Goal: Transaction & Acquisition: Download file/media

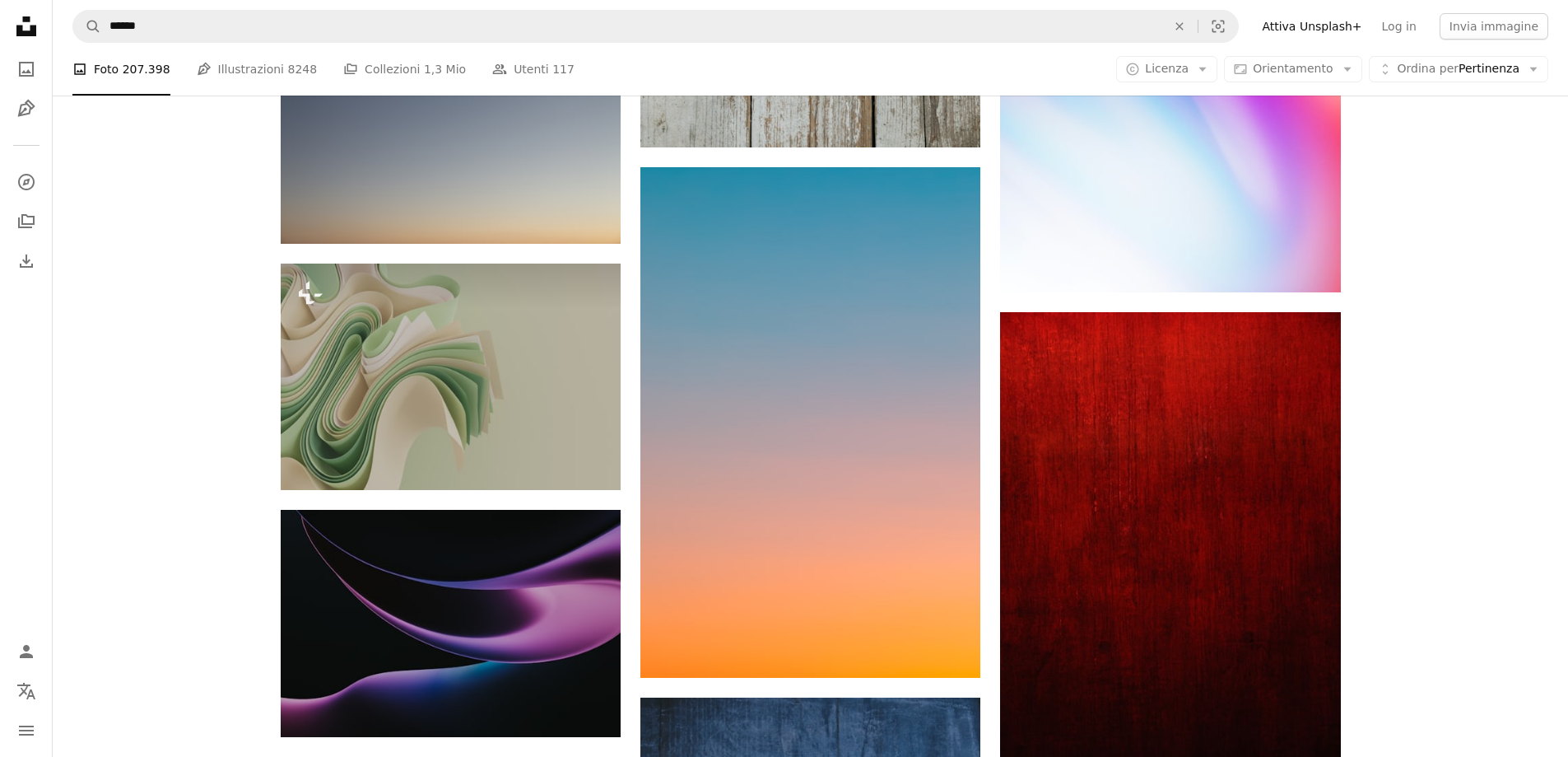
scroll to position [31105, 0]
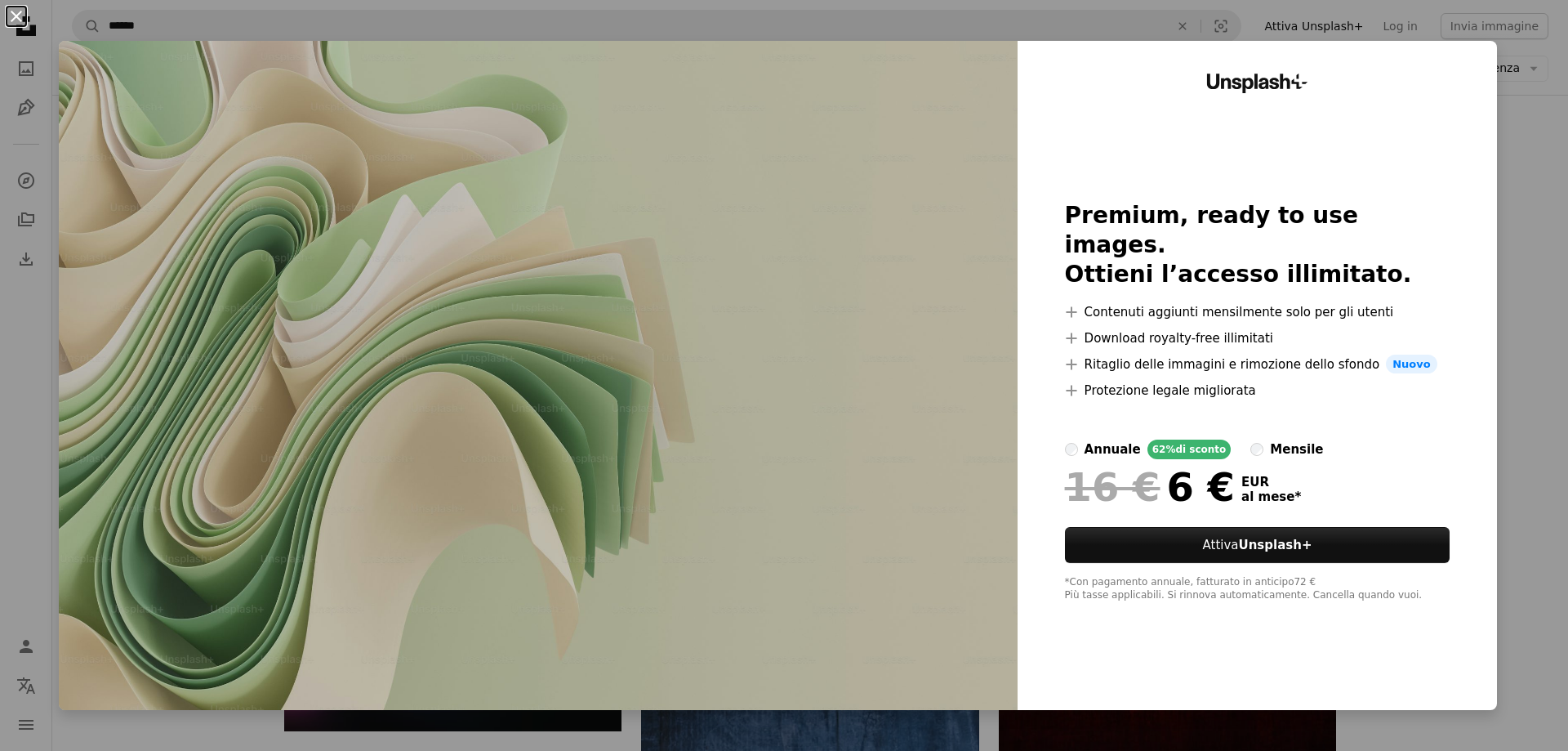
click at [19, 13] on button "An X shape" at bounding box center [16, 16] width 19 height 19
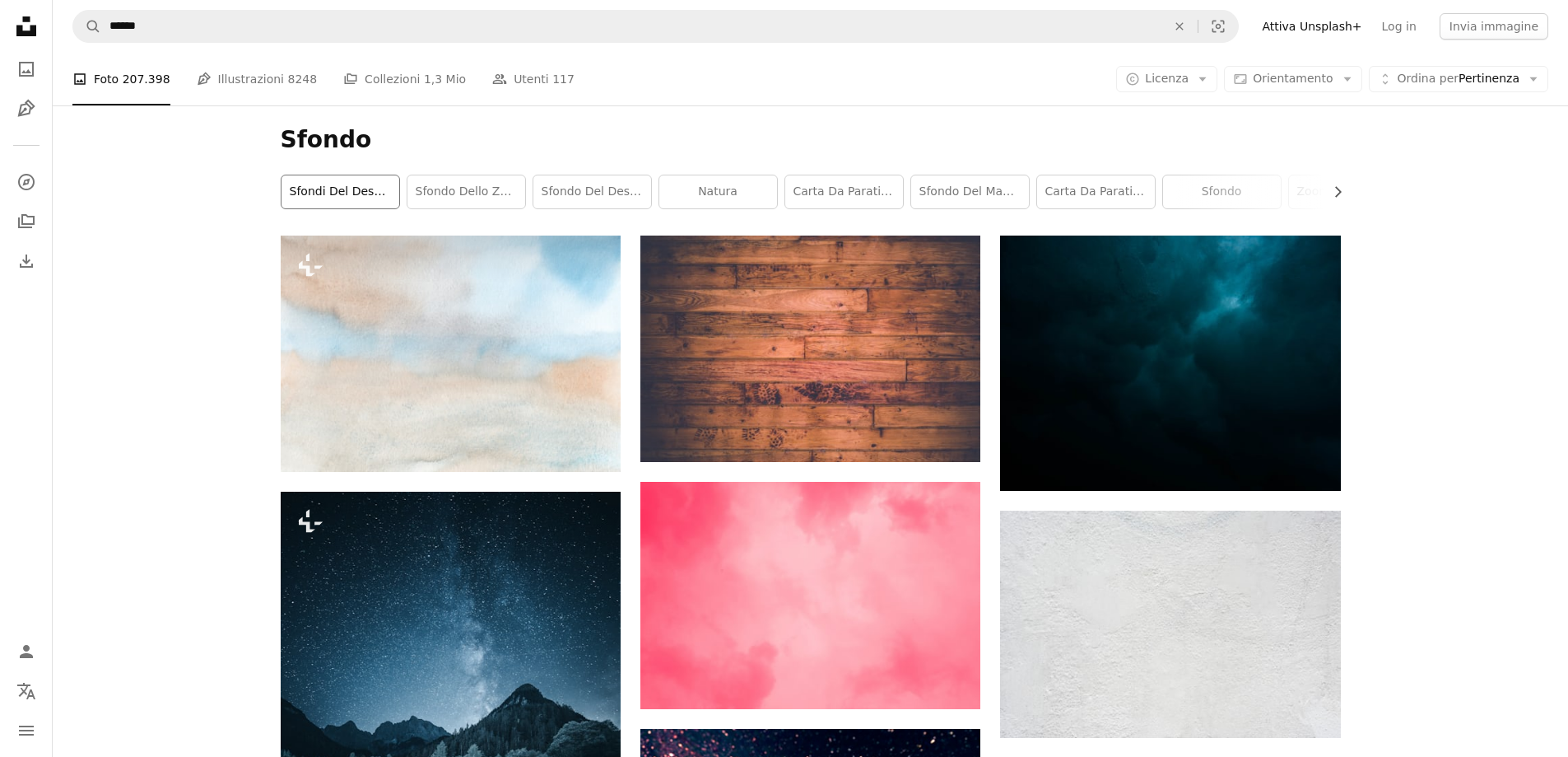
click at [317, 195] on link "sfondi del desktop" at bounding box center [340, 192] width 117 height 33
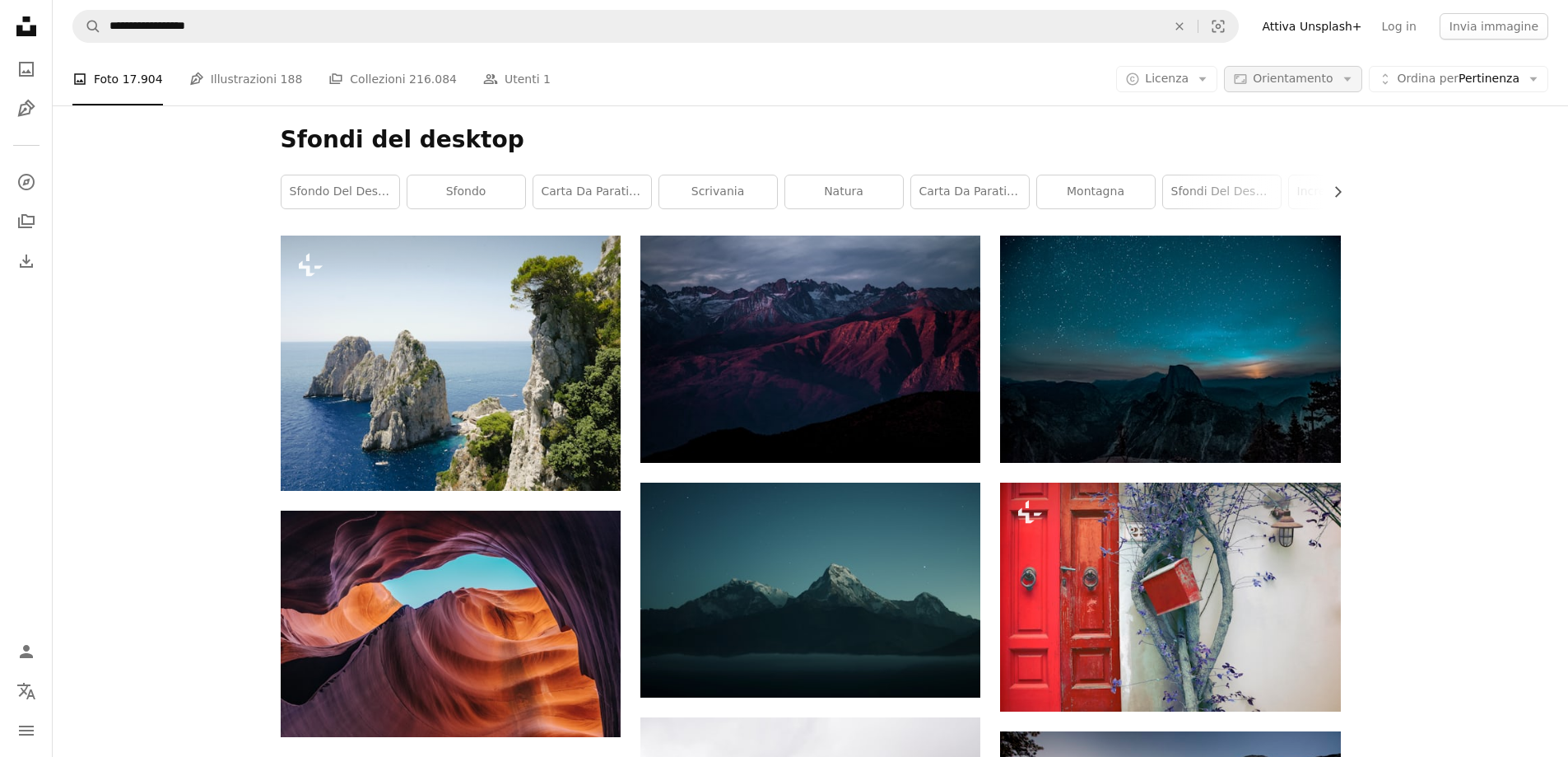
click at [1355, 80] on icon "Arrow down" at bounding box center [1347, 78] width 15 height 15
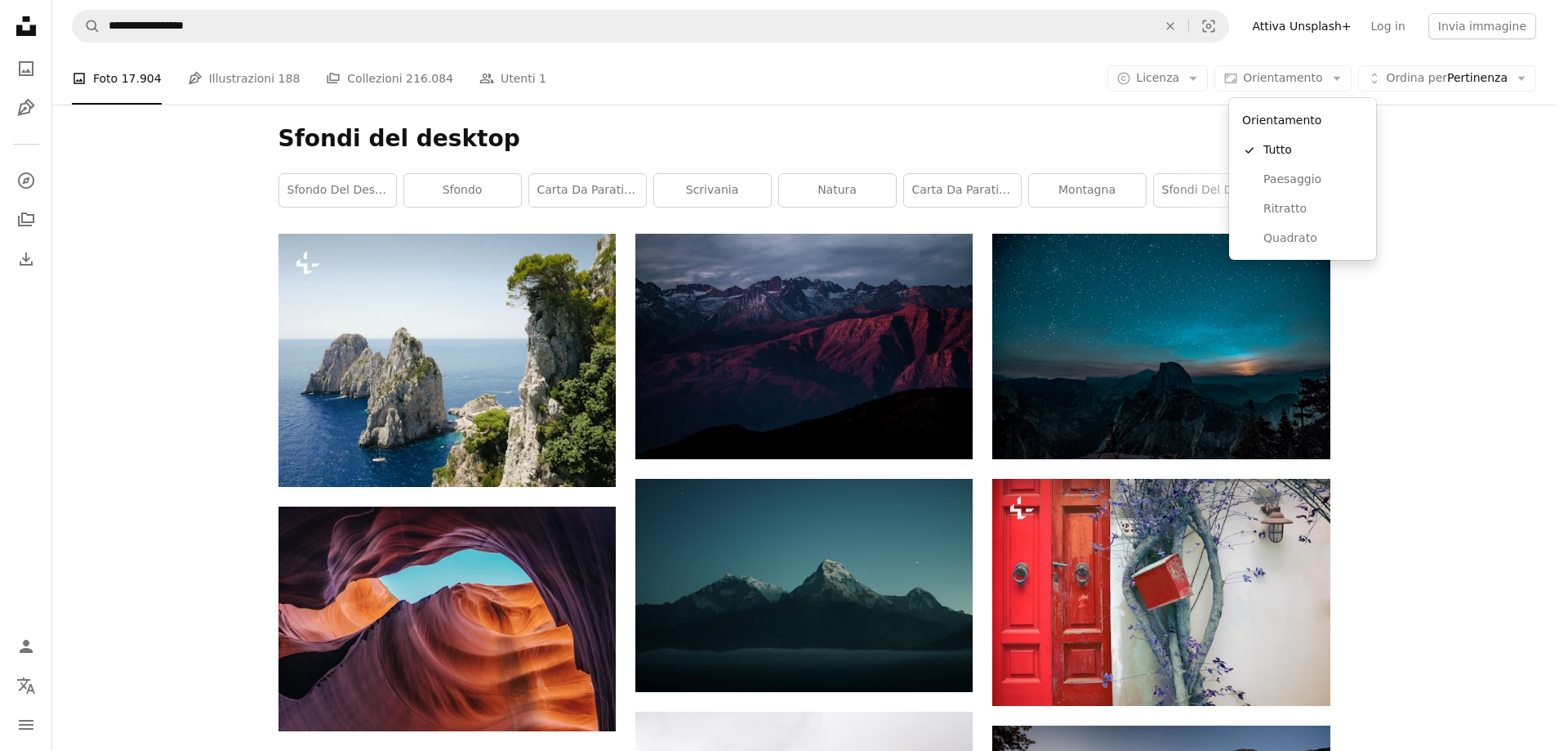
click at [143, 273] on body "**********" at bounding box center [777, 376] width 1555 height 751
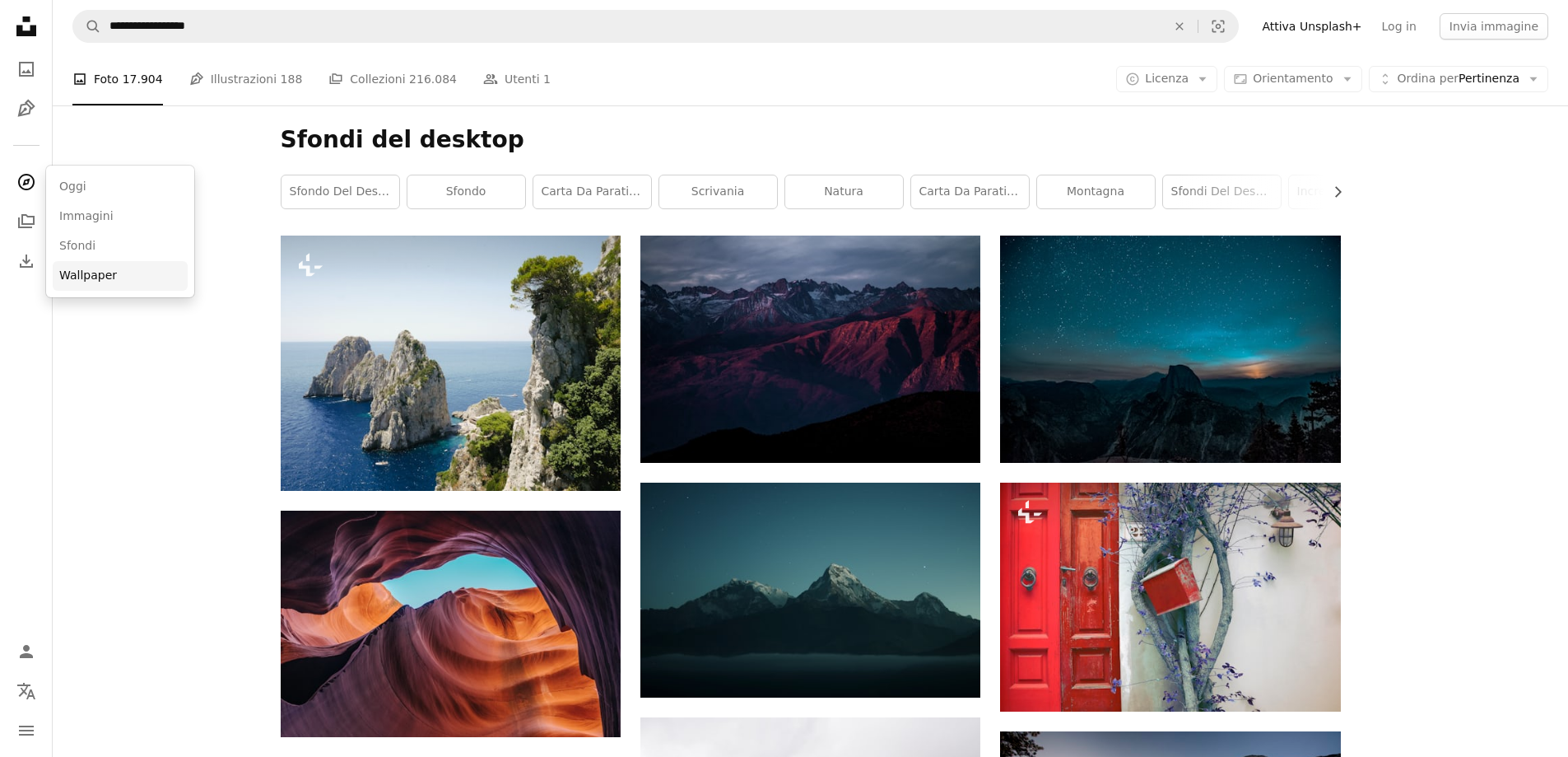
click at [85, 275] on link "Wallpaper" at bounding box center [120, 276] width 135 height 29
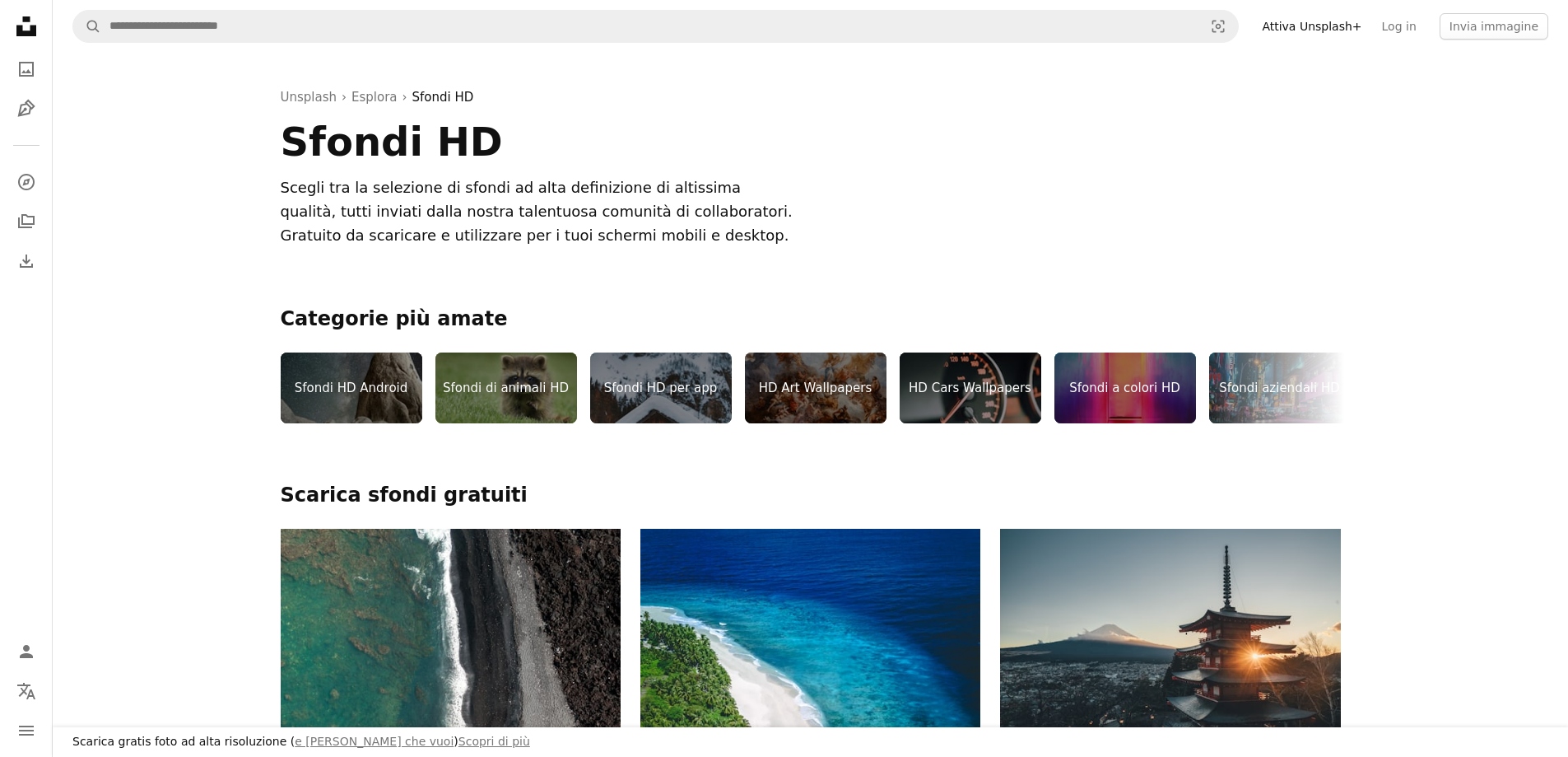
scroll to position [82, 0]
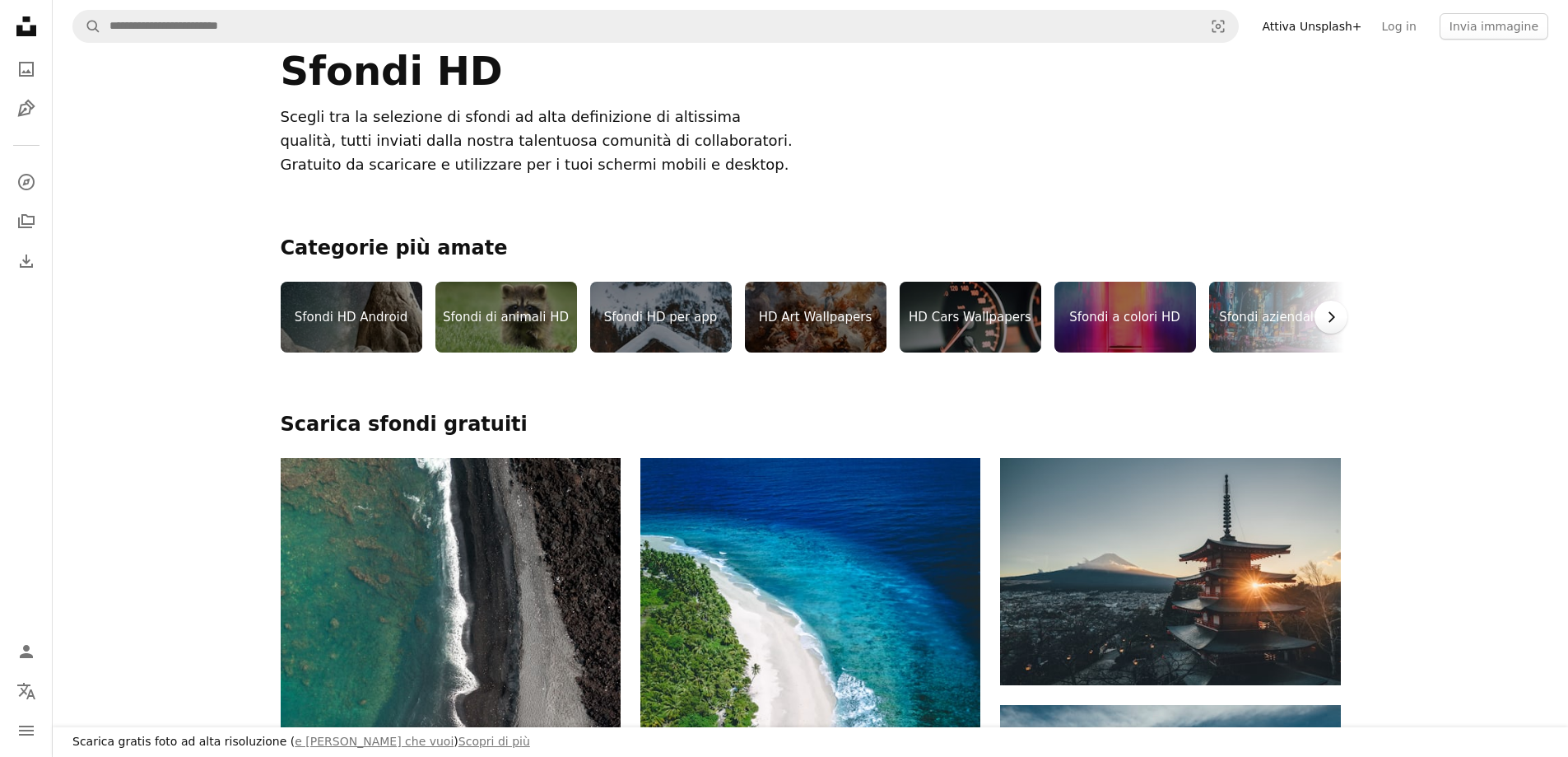
click at [1335, 314] on icon "Chevron right" at bounding box center [1331, 317] width 17 height 17
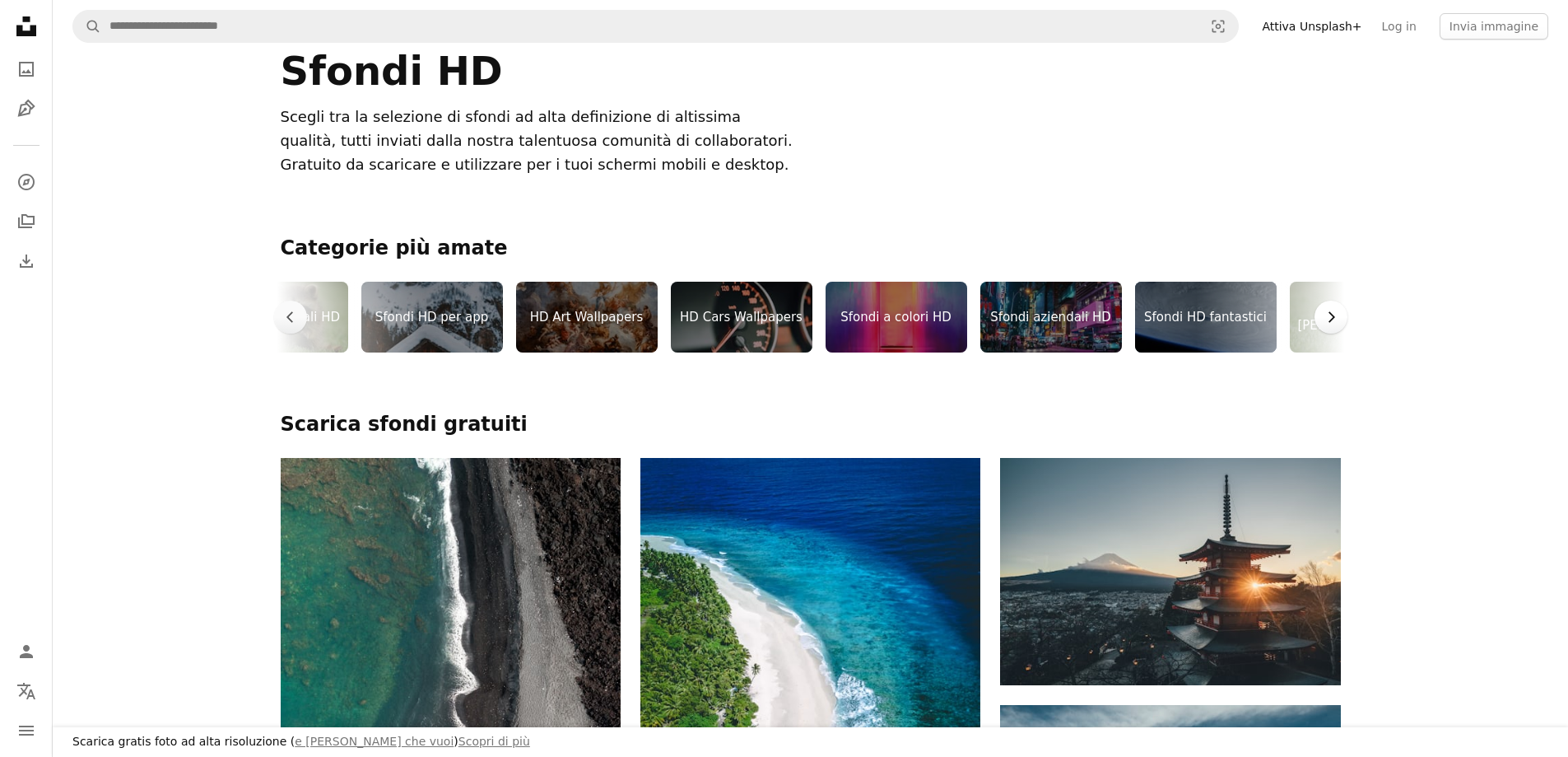
scroll to position [0, 247]
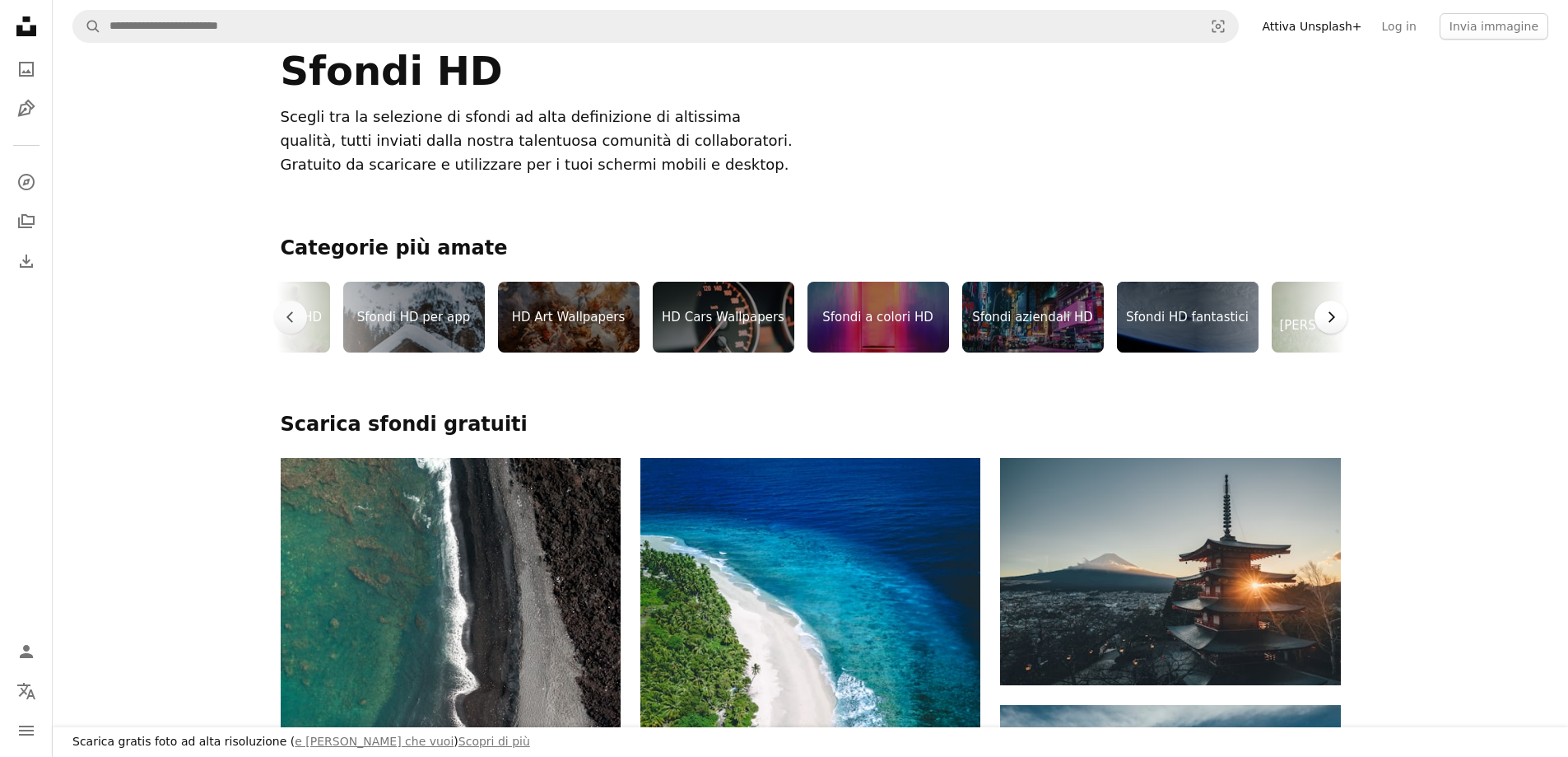
click at [1335, 314] on icon "Chevron right" at bounding box center [1331, 317] width 17 height 17
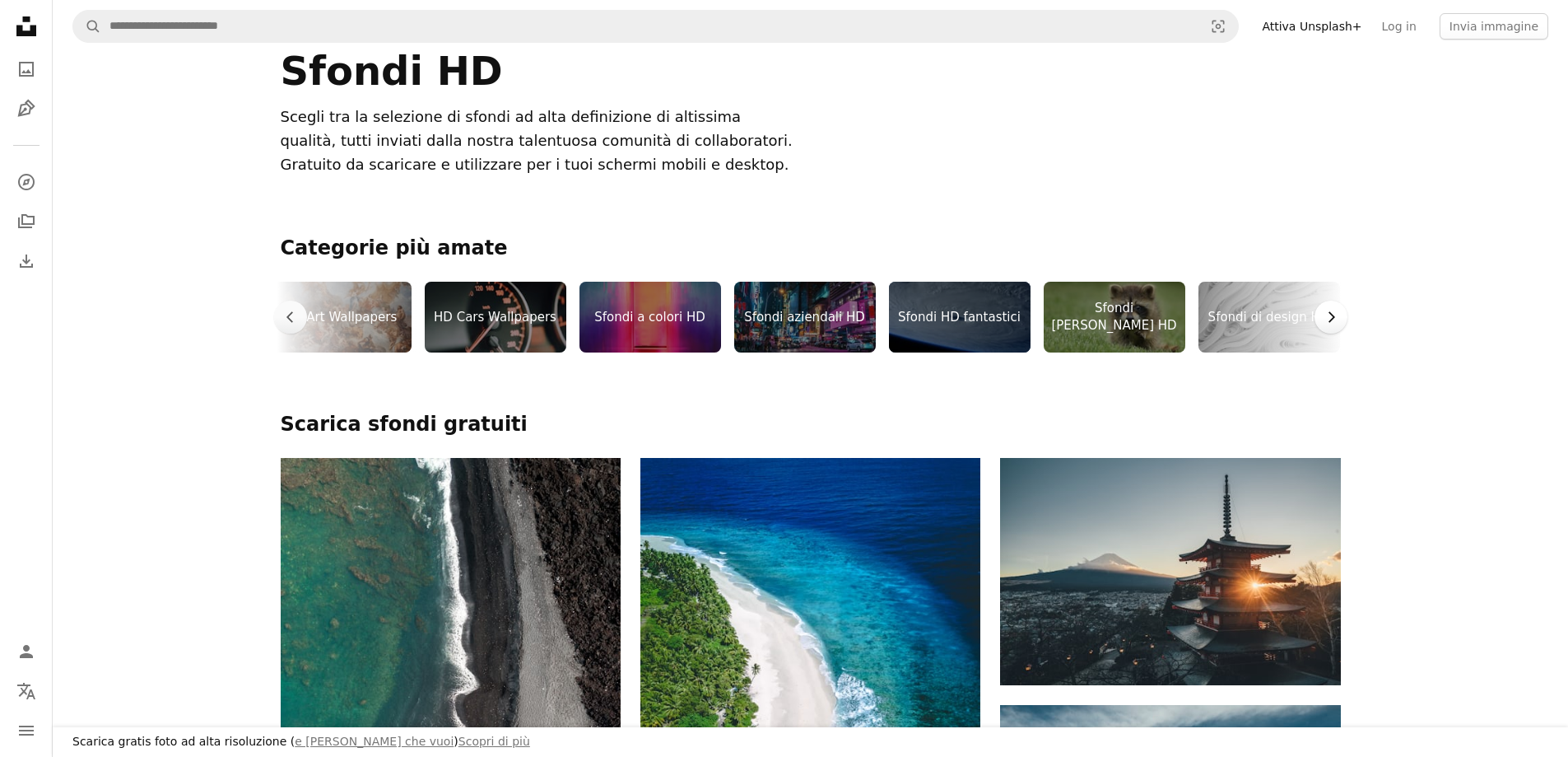
scroll to position [0, 494]
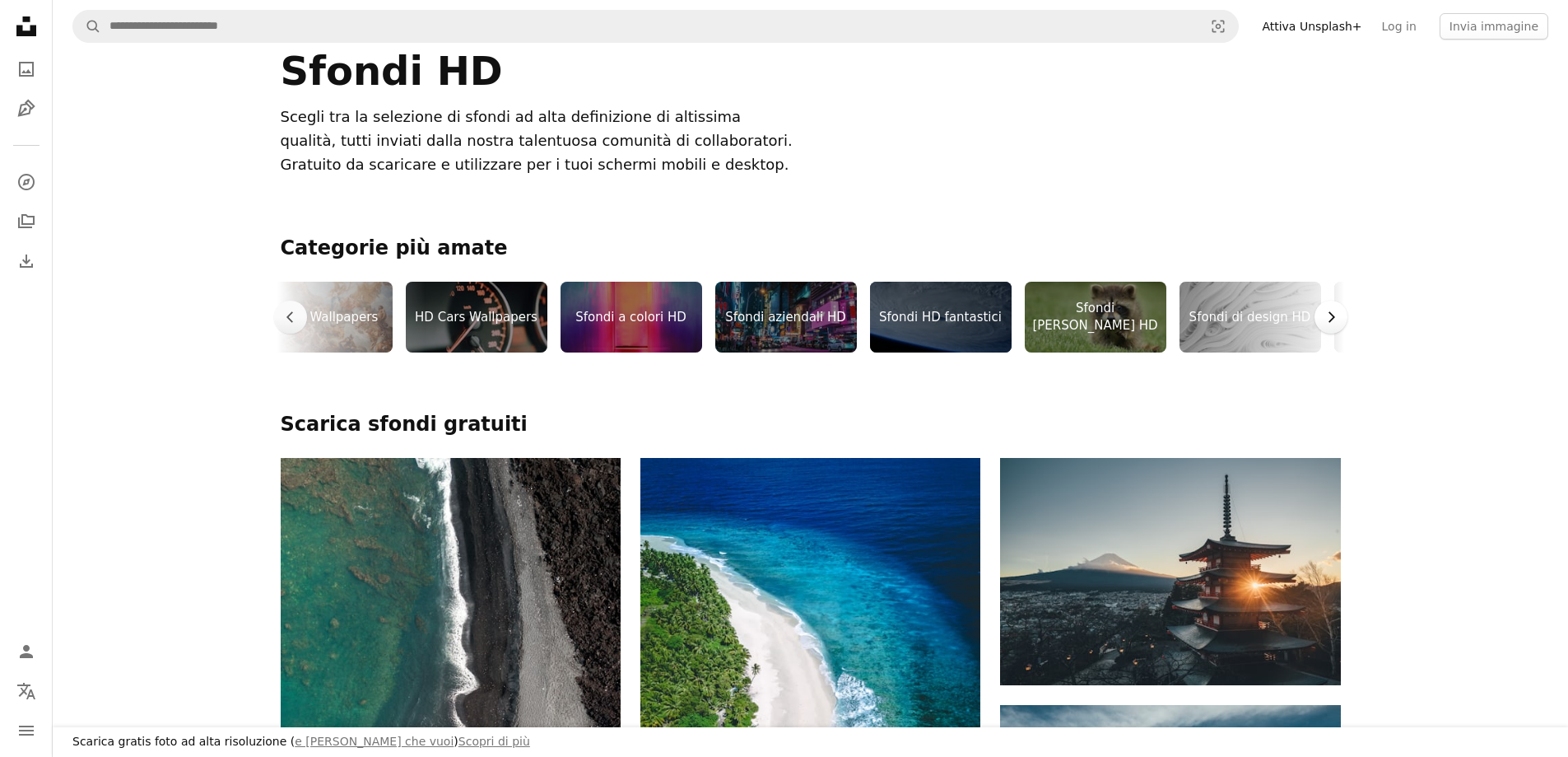
click at [1335, 314] on icon "Chevron right" at bounding box center [1331, 317] width 17 height 17
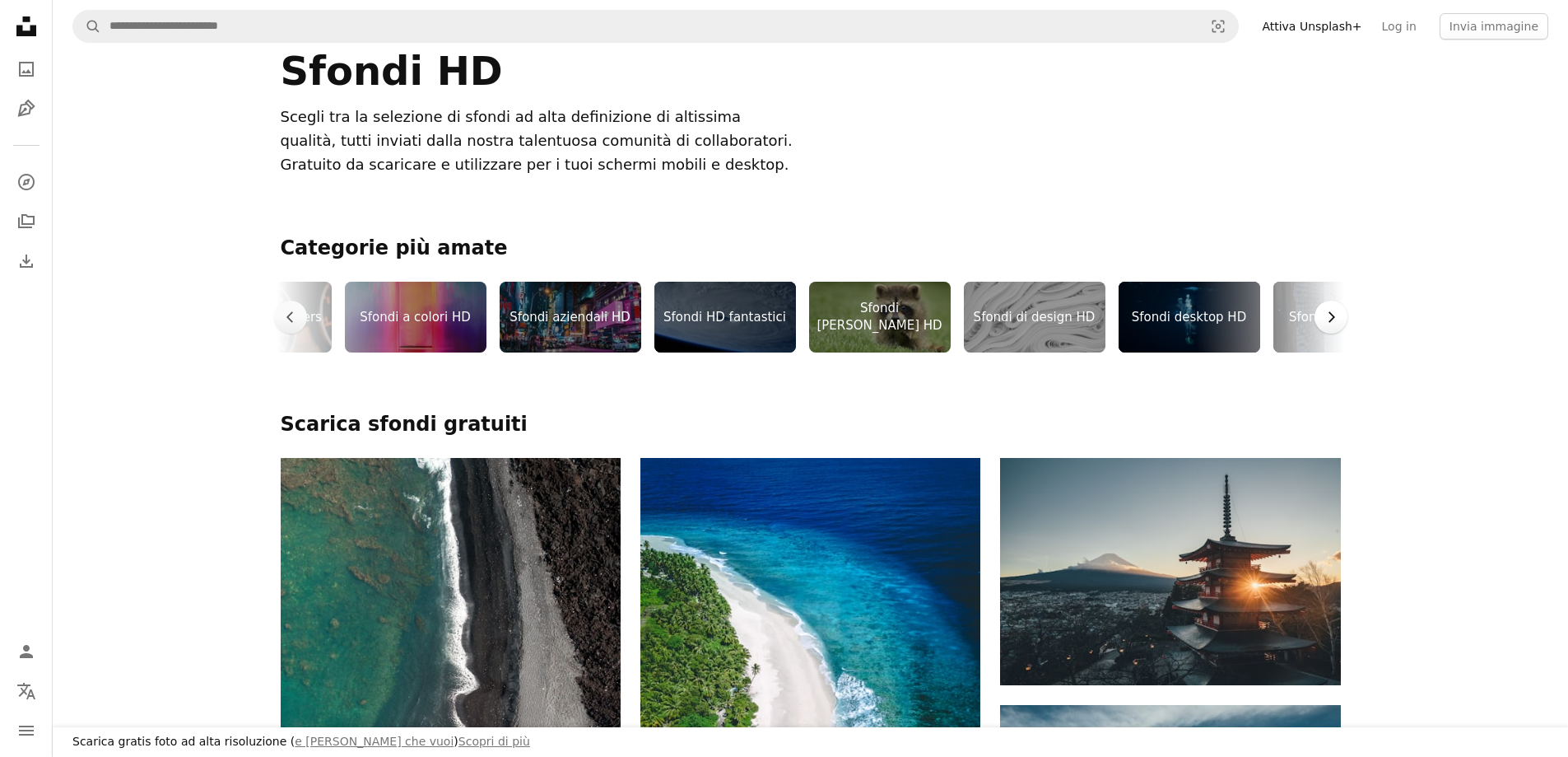
scroll to position [0, 741]
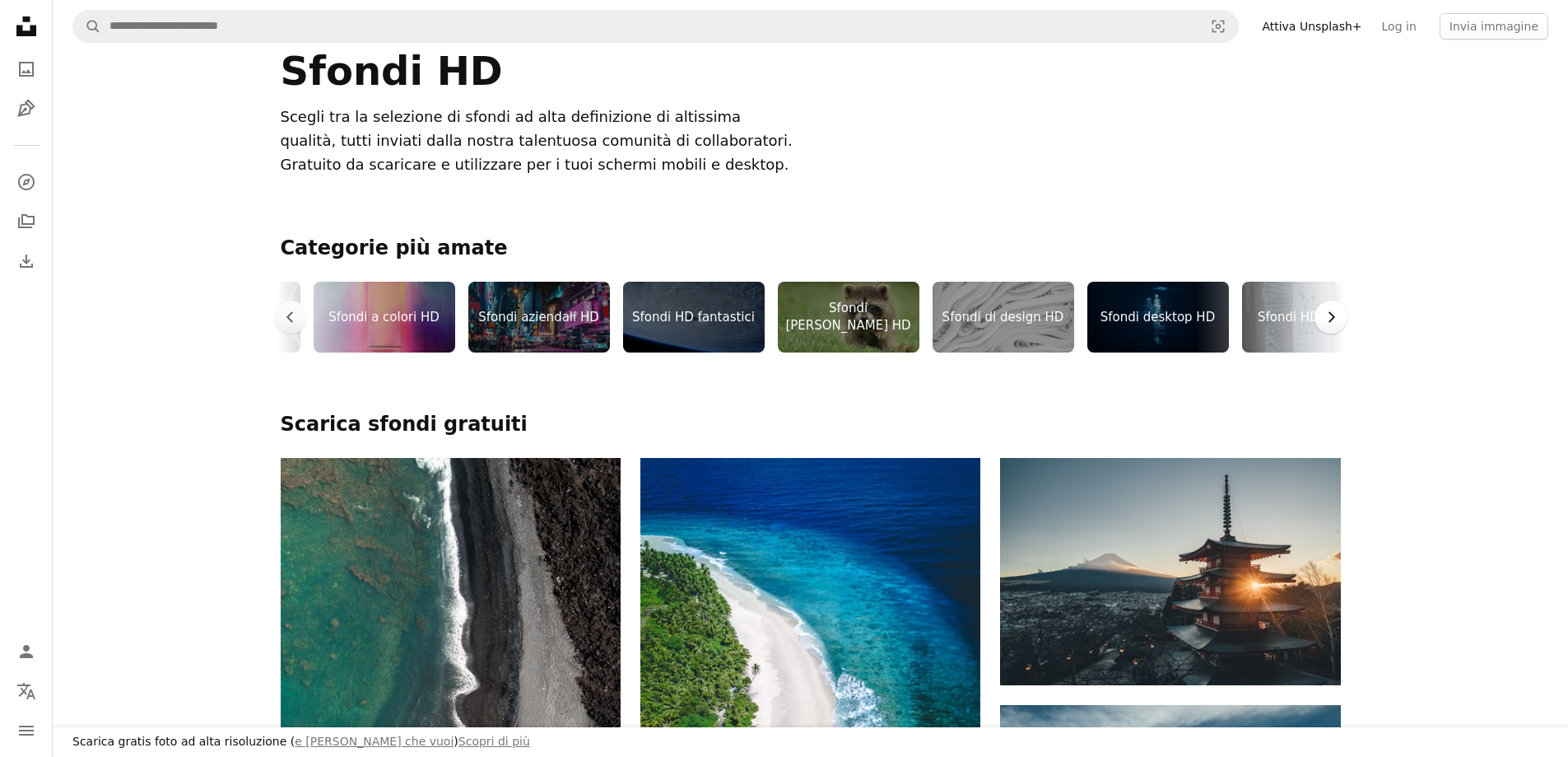
click at [1335, 314] on icon "Chevron right" at bounding box center [1331, 317] width 17 height 17
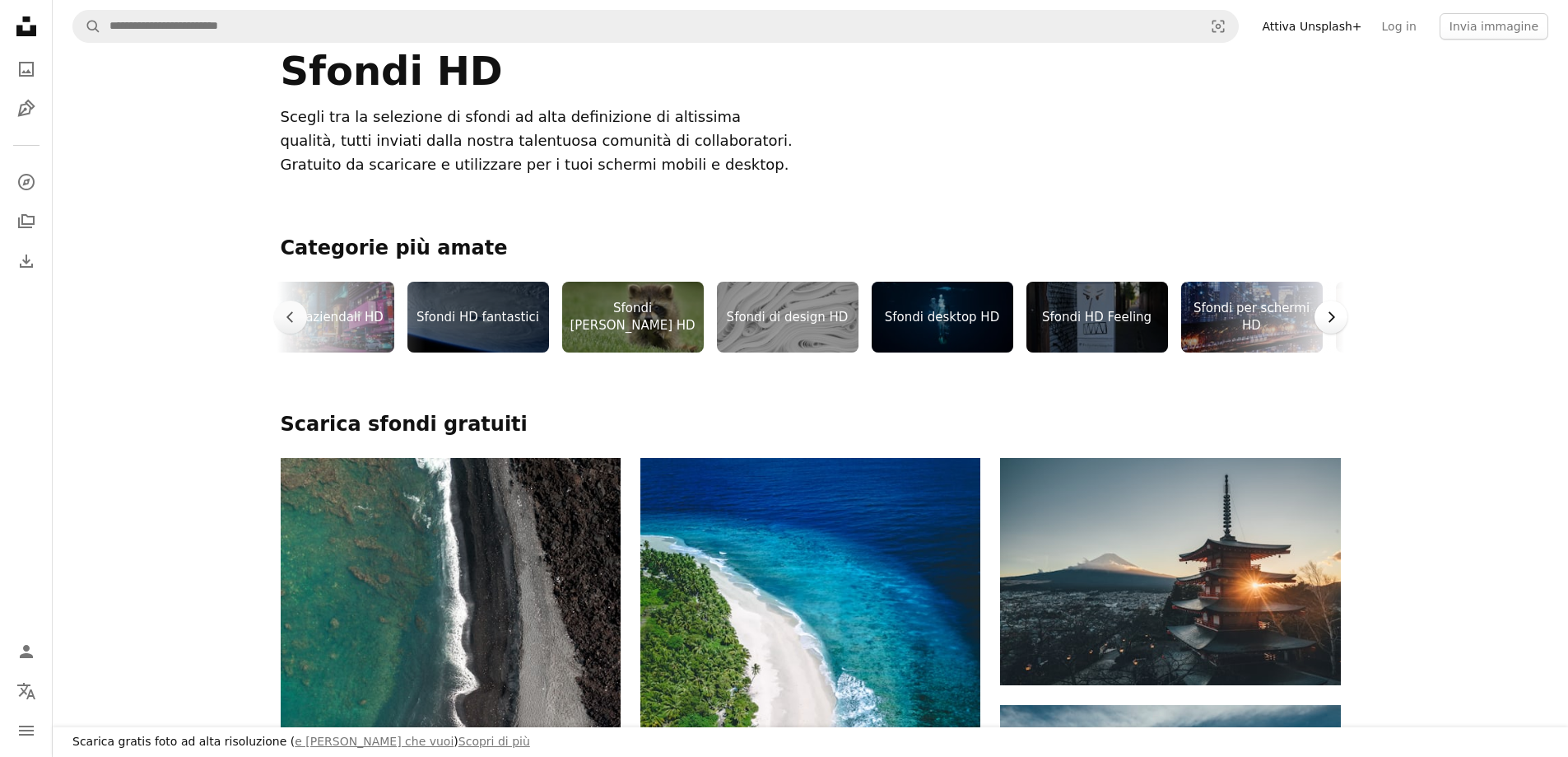
scroll to position [0, 988]
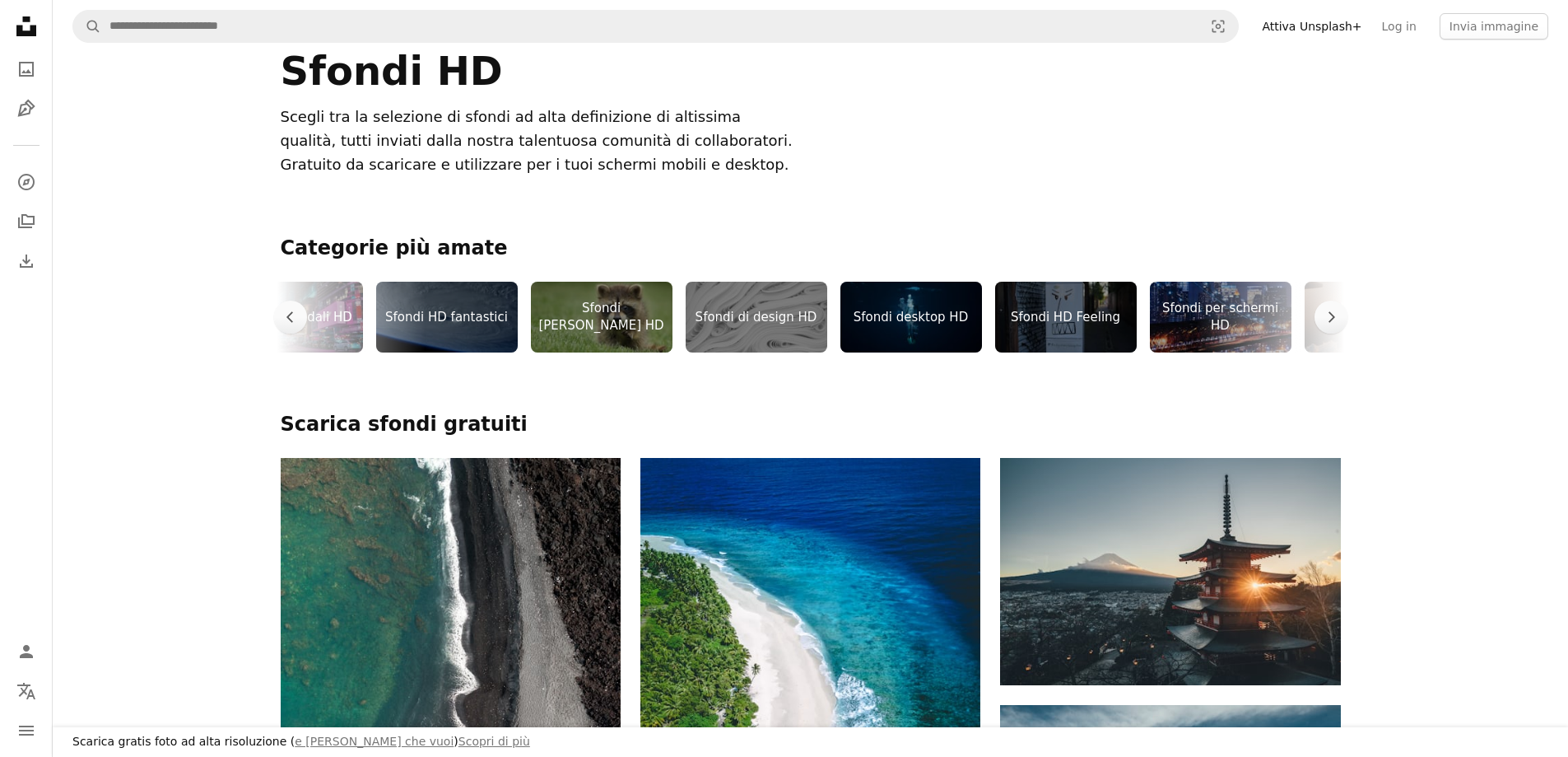
click at [780, 319] on div "Sfondi di design HD" at bounding box center [756, 317] width 142 height 70
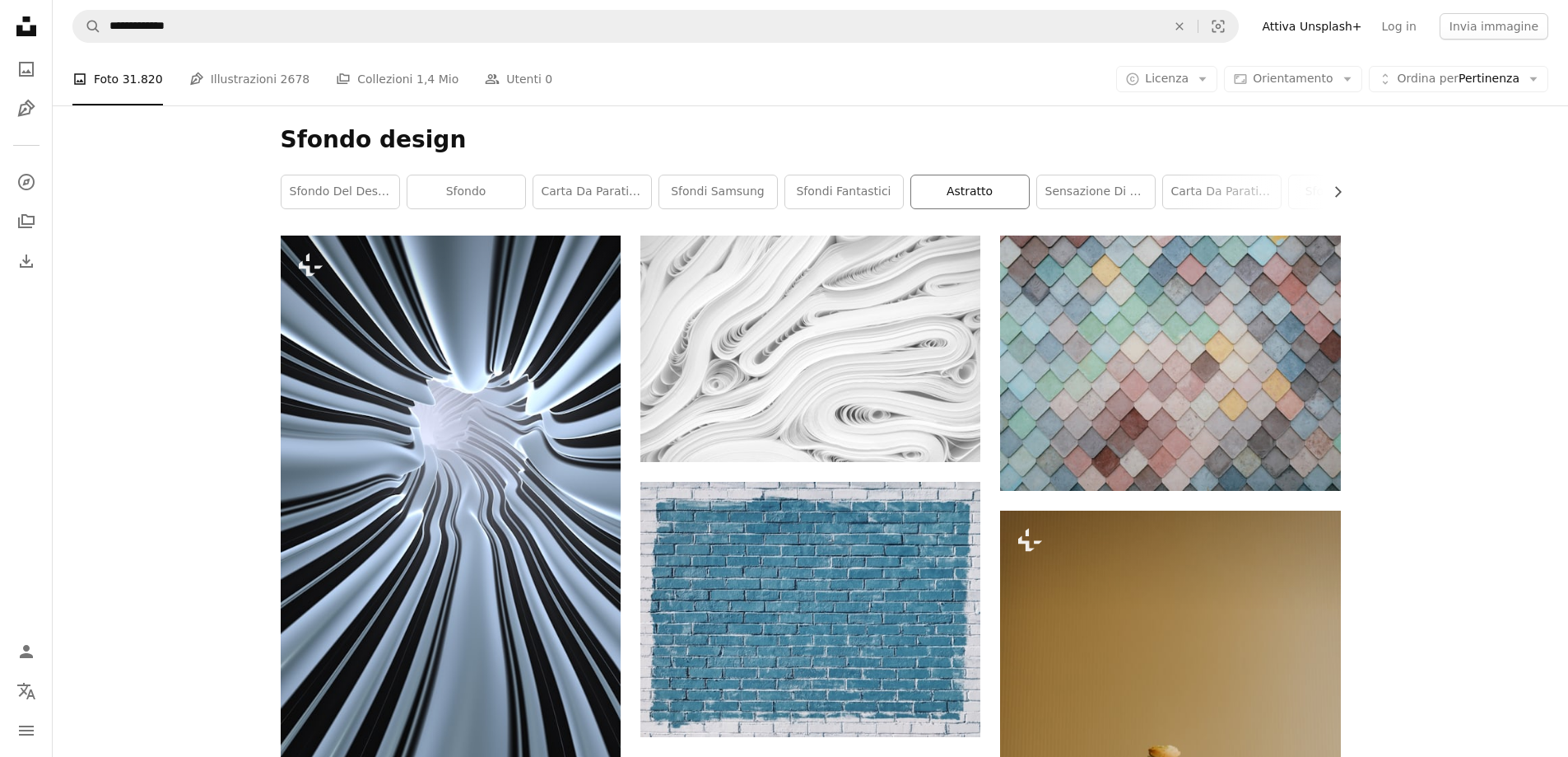
click at [961, 190] on link "astratto" at bounding box center [970, 192] width 117 height 33
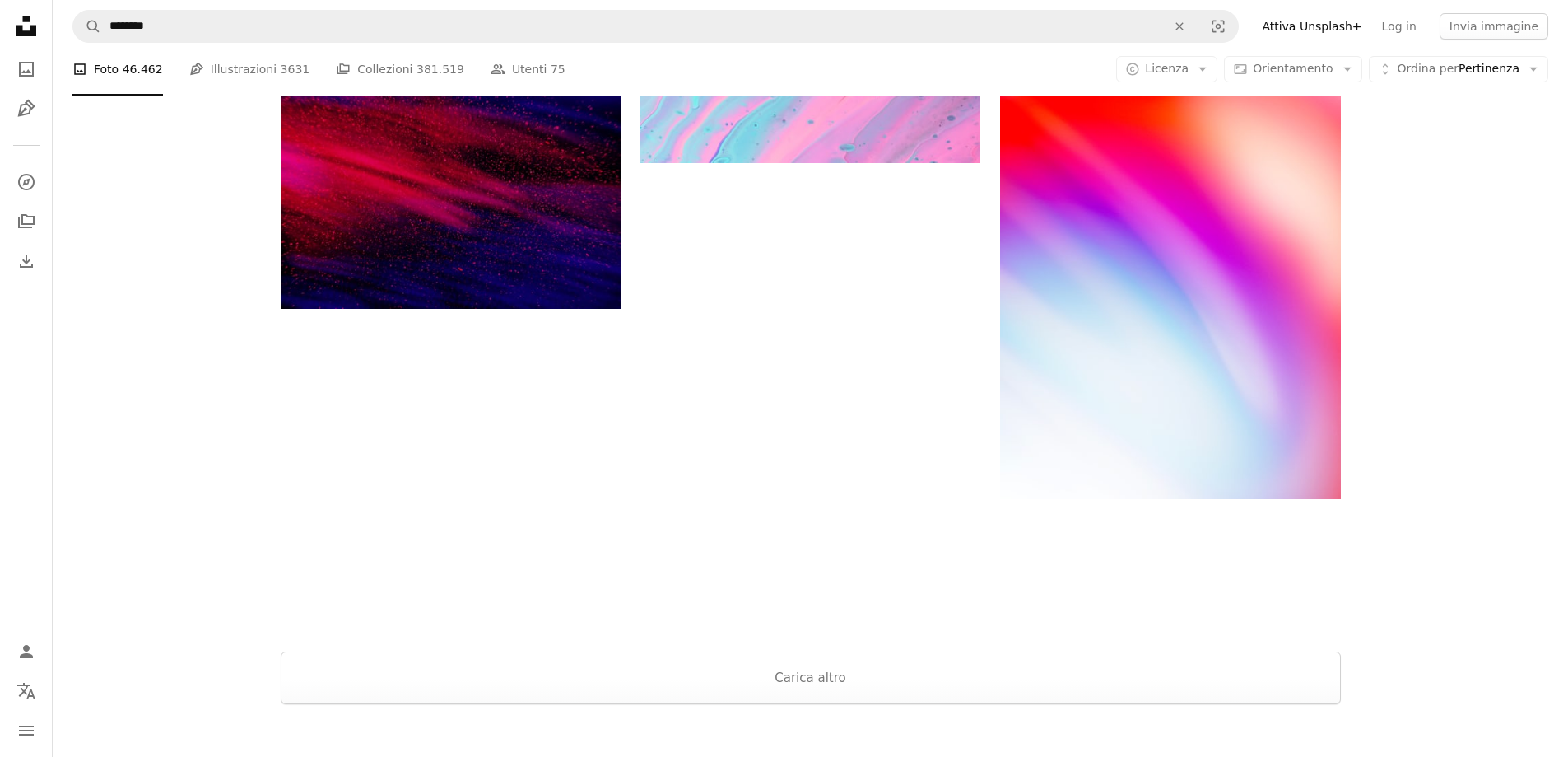
scroll to position [2552, 0]
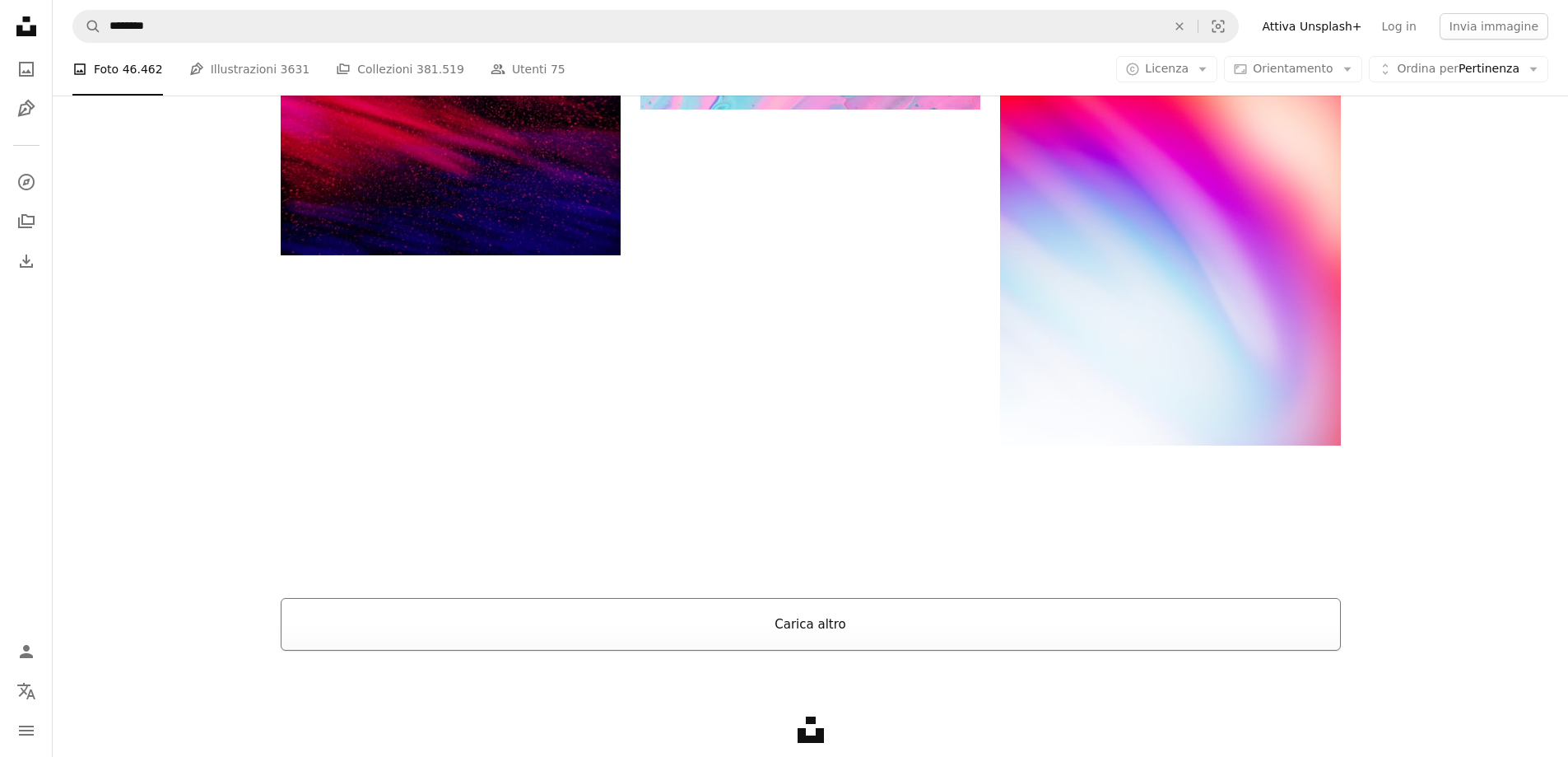
click at [731, 626] on button "Carica altro" at bounding box center [811, 624] width 1060 height 53
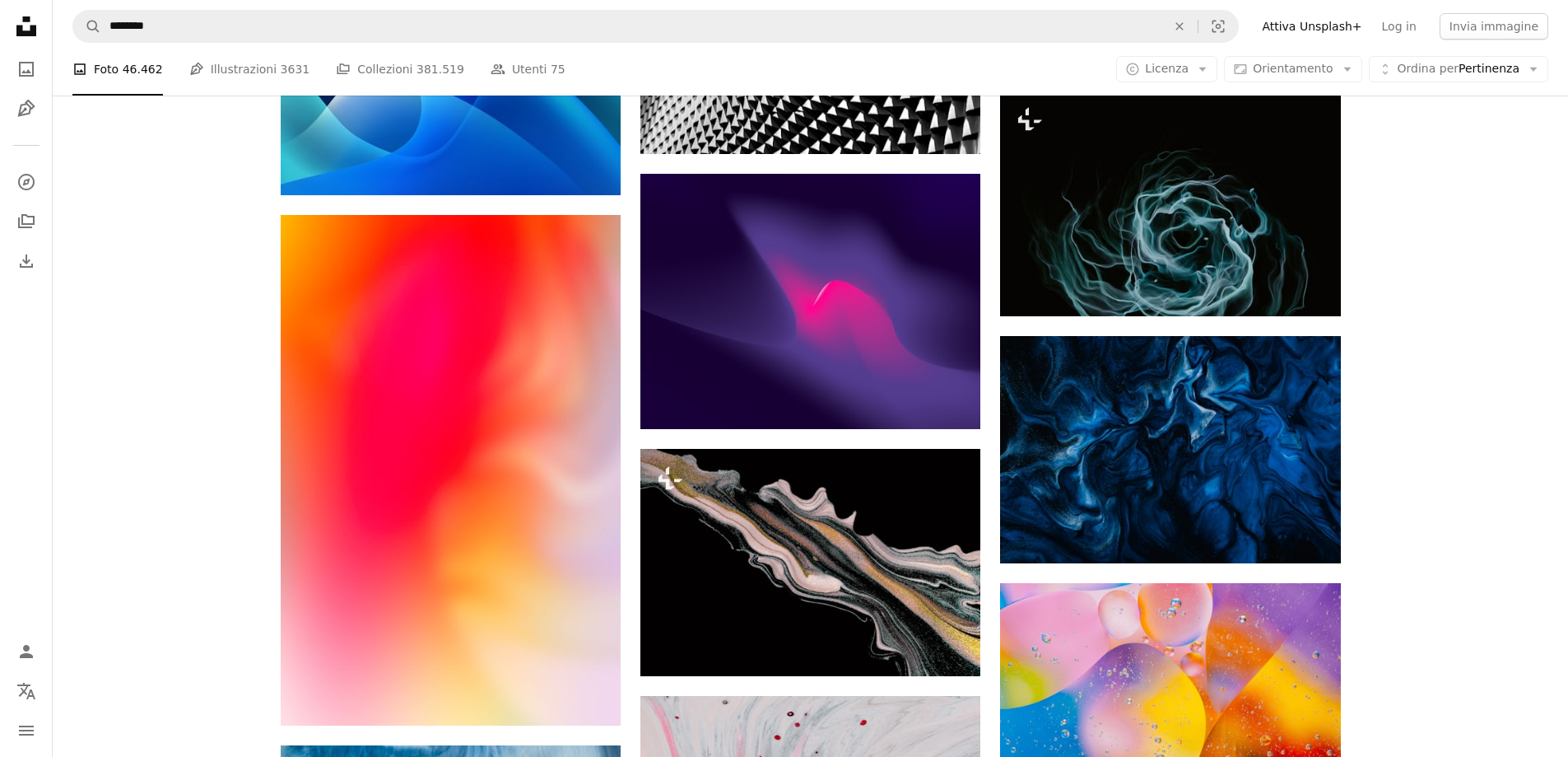
scroll to position [8726, 0]
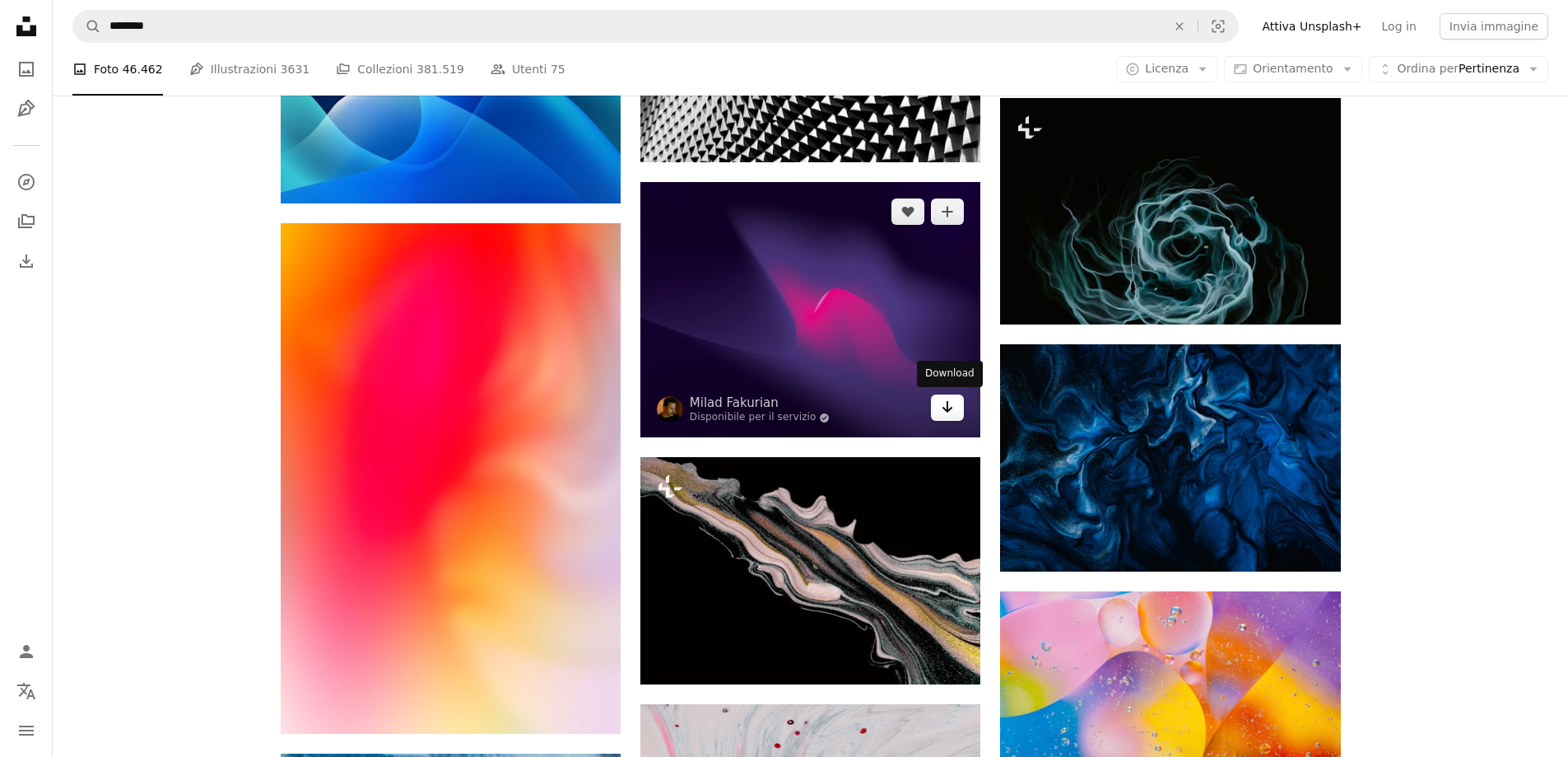
click at [950, 412] on icon "Arrow pointing down" at bounding box center [947, 407] width 13 height 20
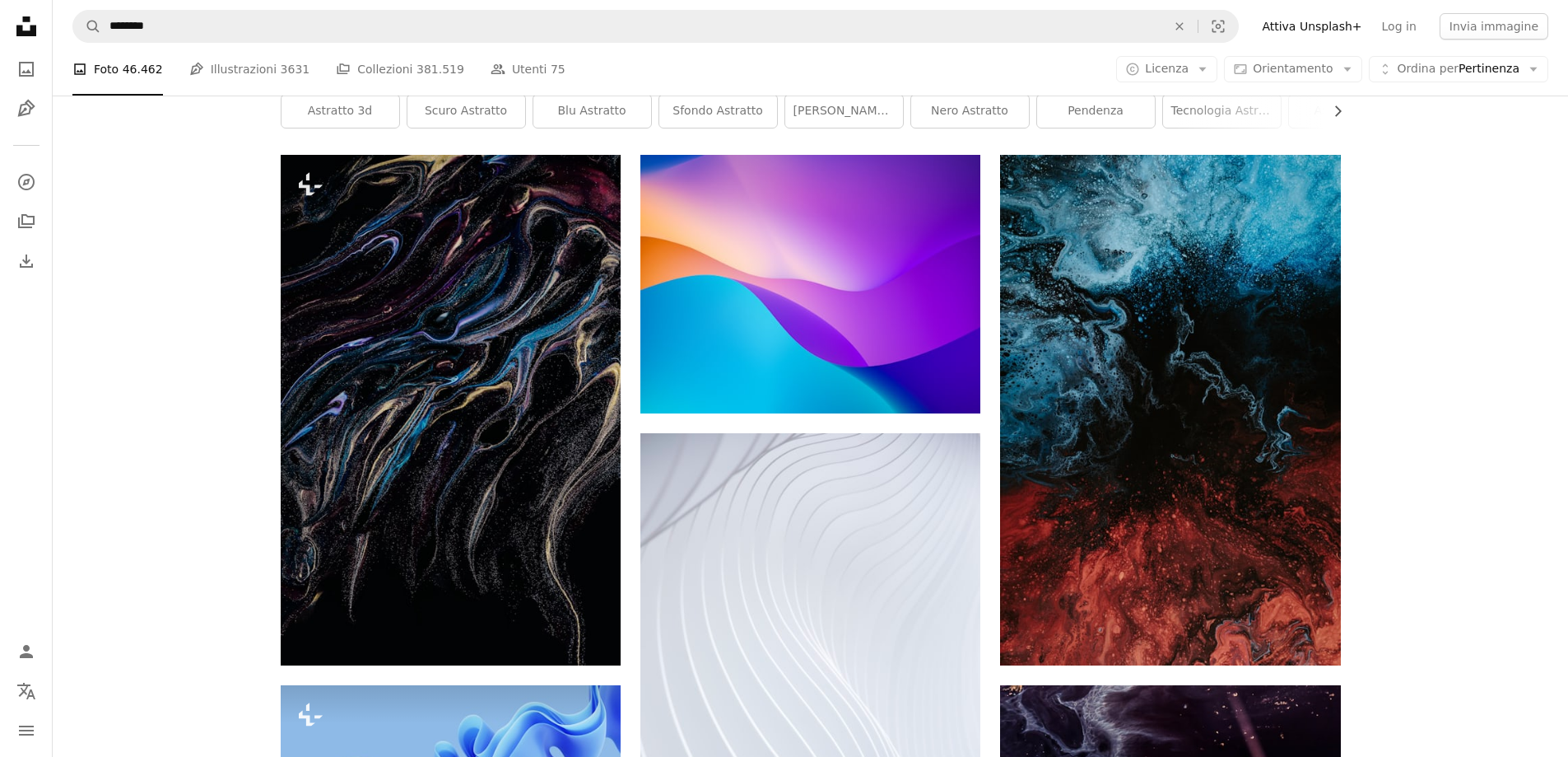
scroll to position [0, 0]
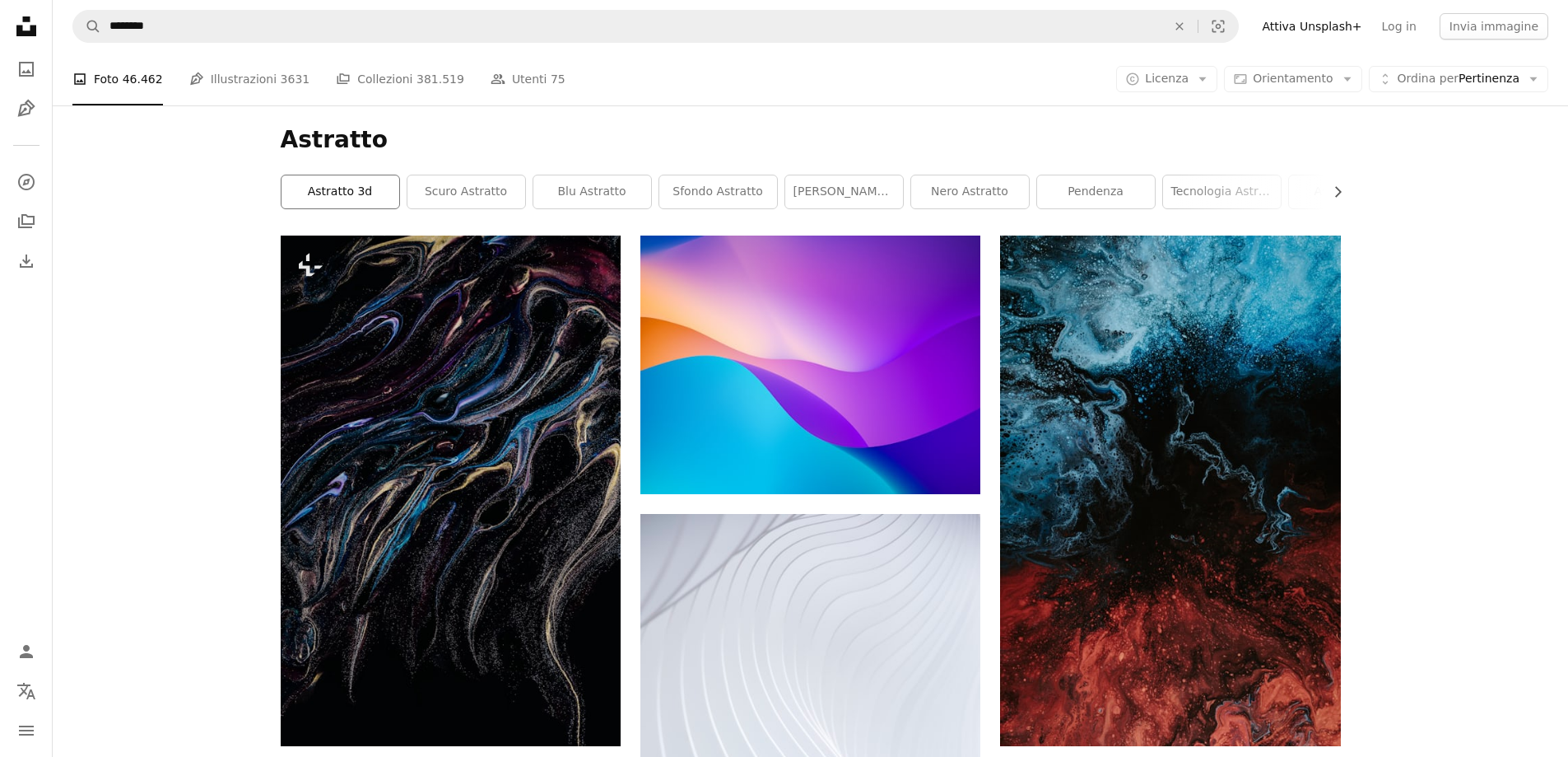
click at [340, 190] on link "astratto 3d" at bounding box center [340, 192] width 117 height 33
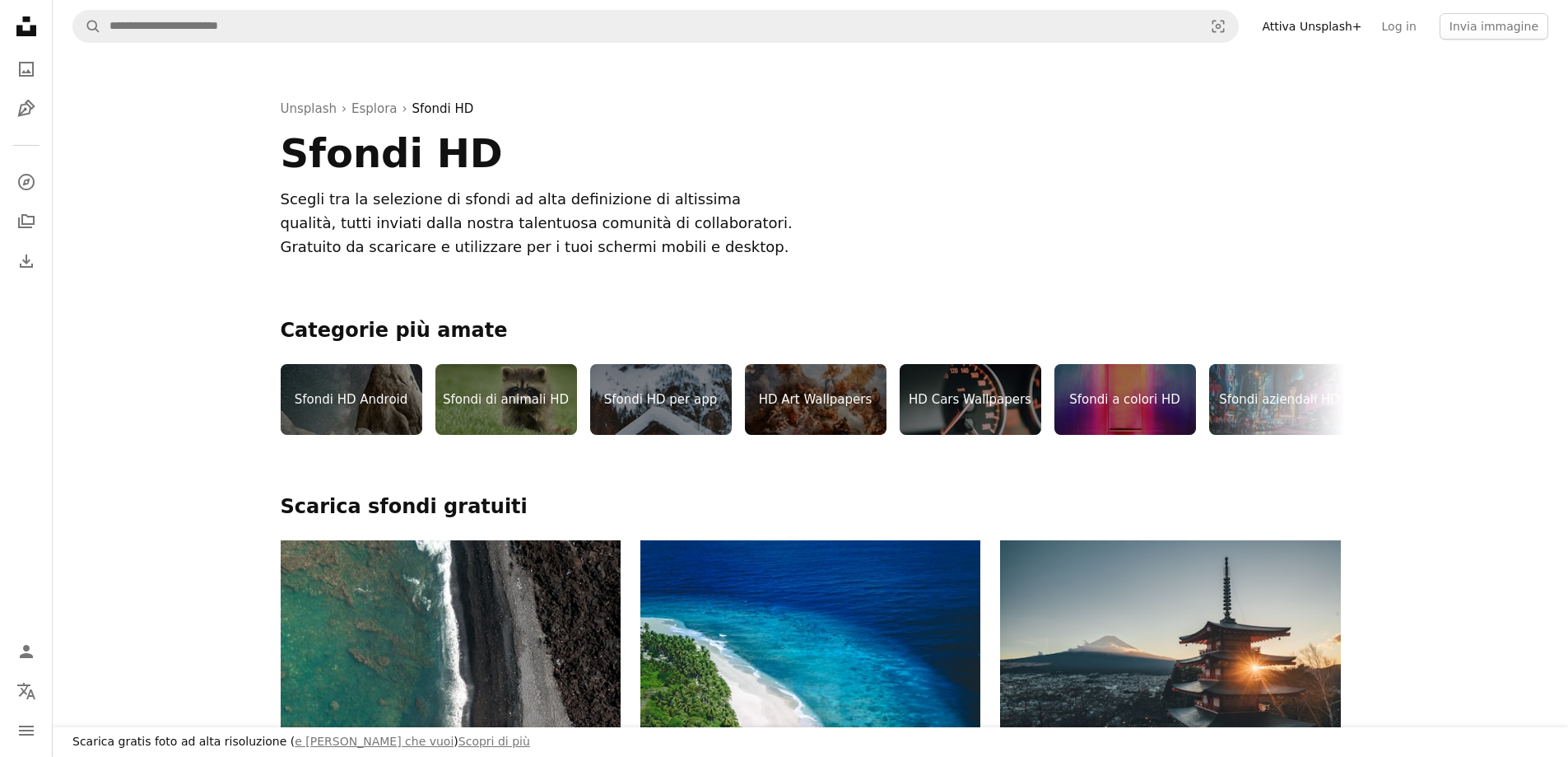
scroll to position [82, 0]
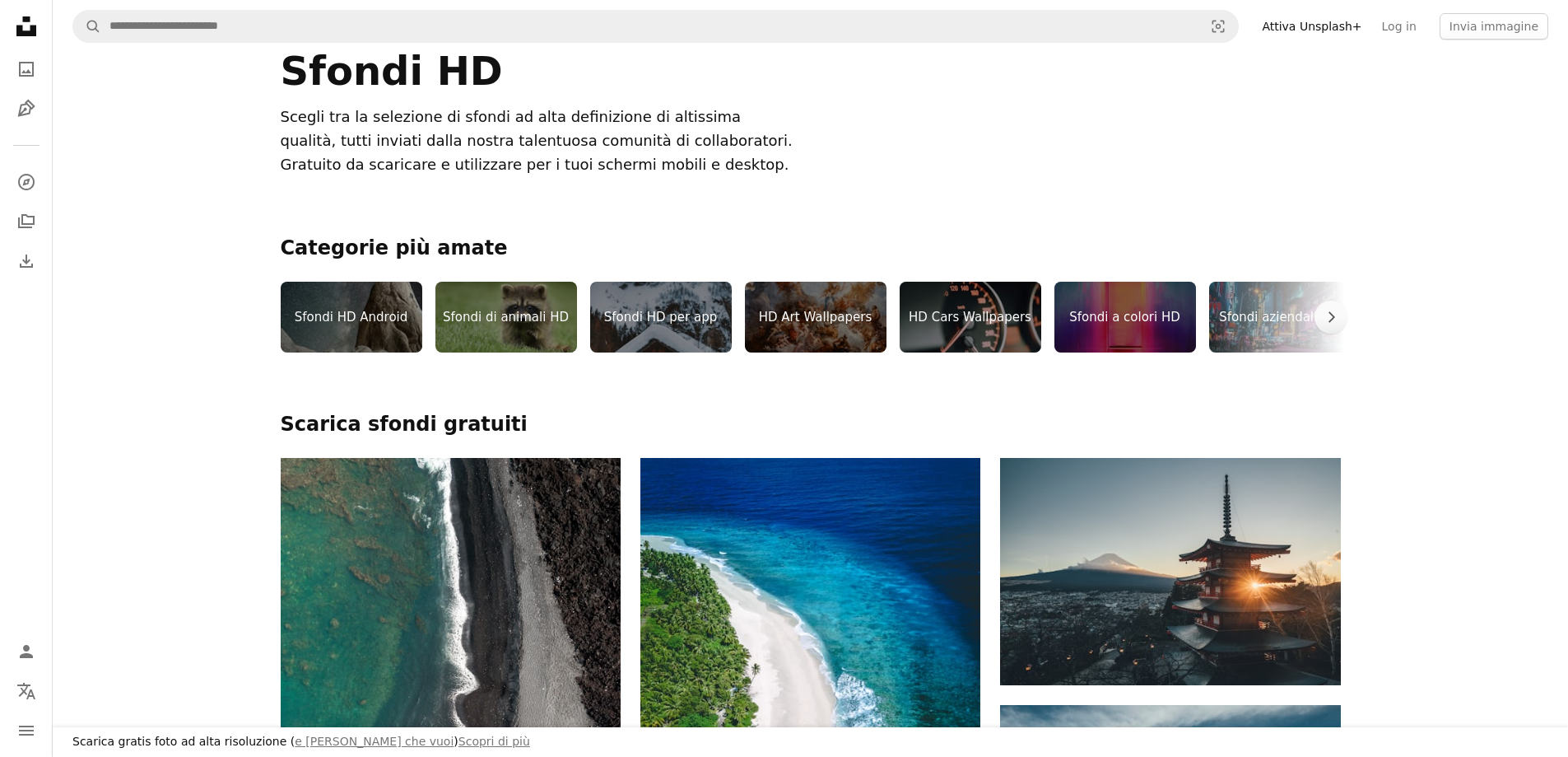
click at [1105, 318] on div "Sfondi a colori HD" at bounding box center [1125, 317] width 142 height 70
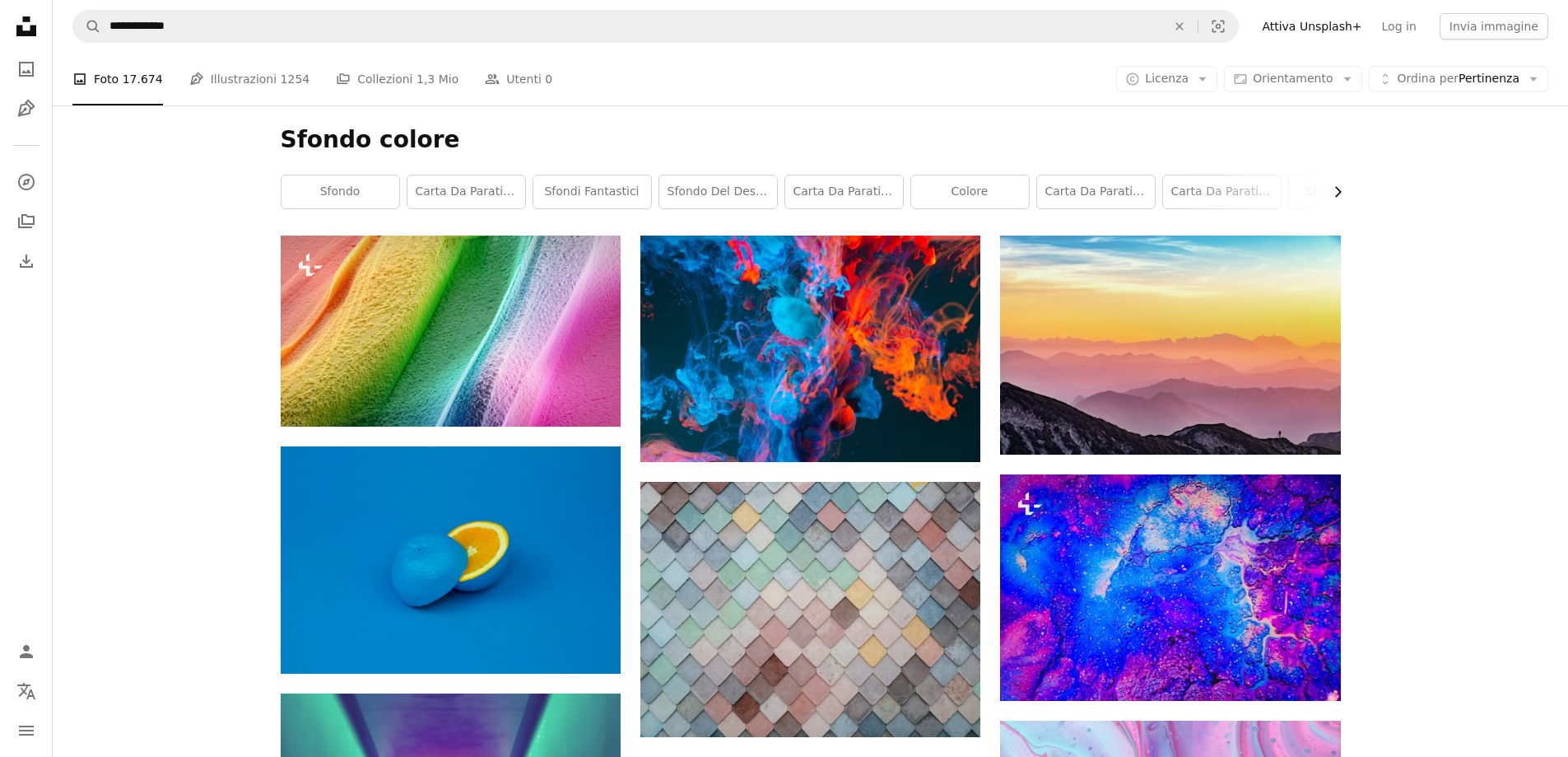
click at [1339, 188] on icon "Chevron right" at bounding box center [1337, 192] width 17 height 17
click at [277, 194] on icon "Chevron left" at bounding box center [284, 192] width 17 height 17
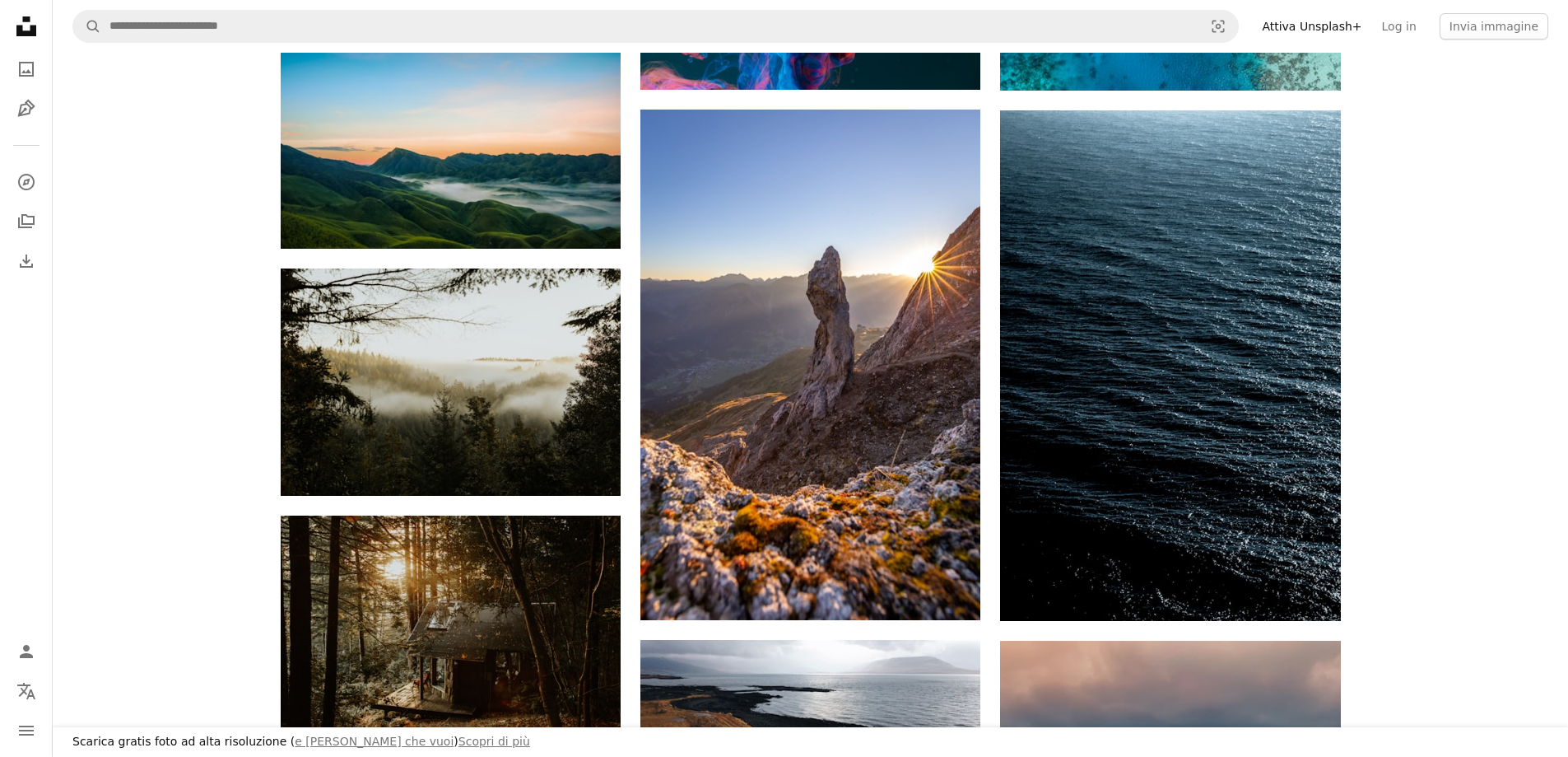
scroll to position [1152, 0]
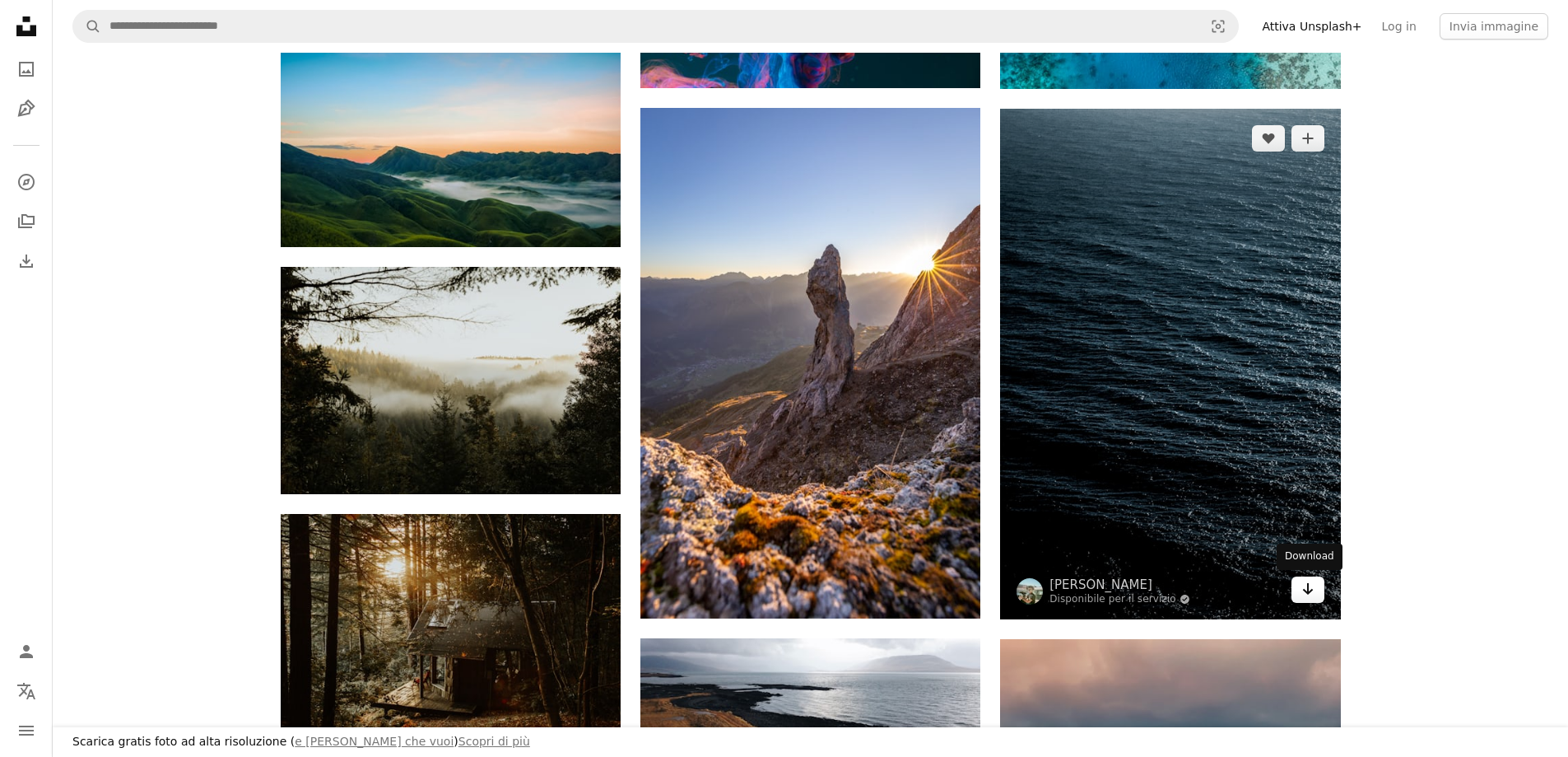
click at [1305, 585] on icon "Arrow pointing down" at bounding box center [1308, 589] width 13 height 20
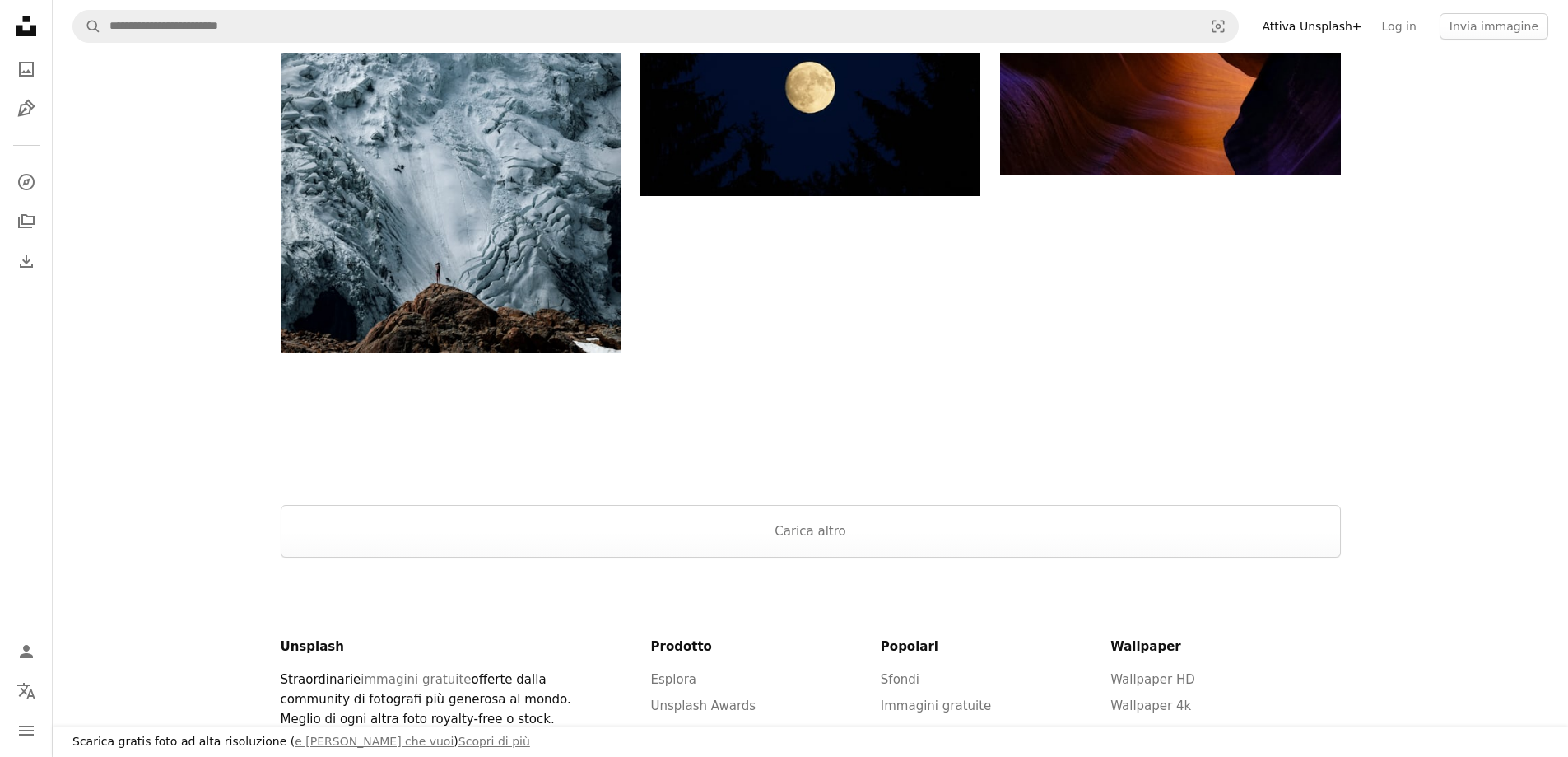
scroll to position [2634, 0]
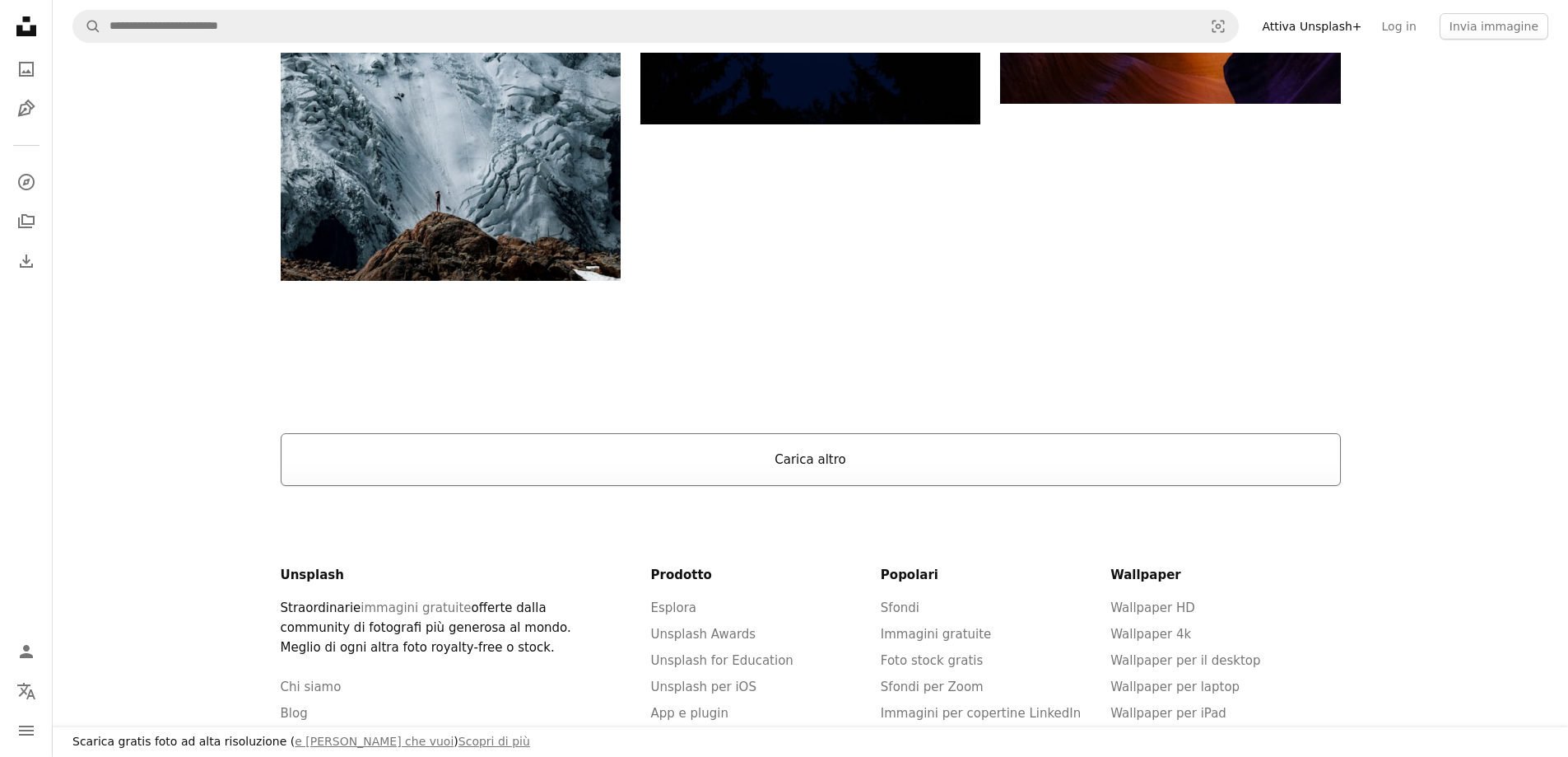
click at [501, 460] on button "Carica altro" at bounding box center [811, 460] width 1060 height 53
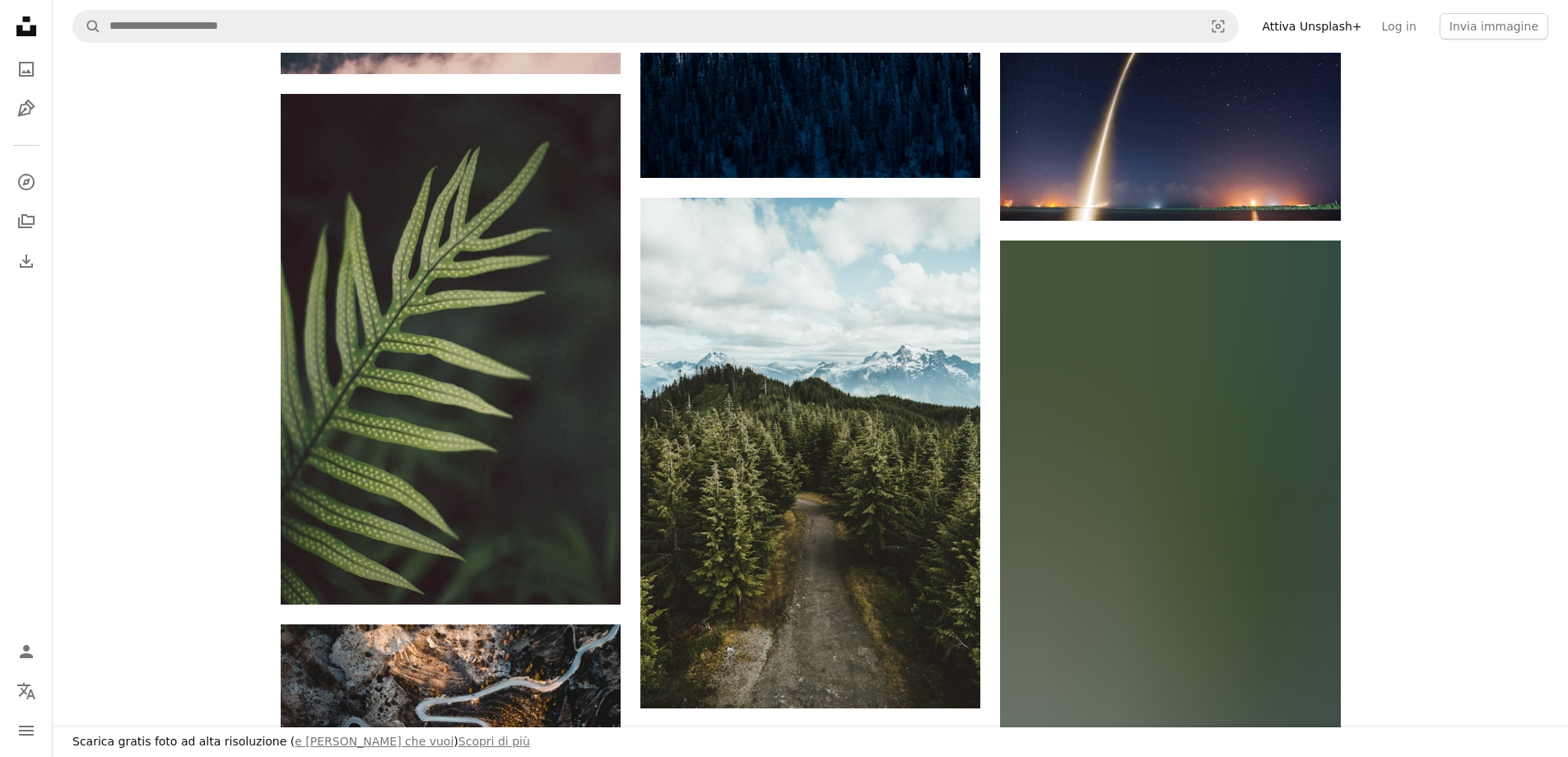
scroll to position [9486, 0]
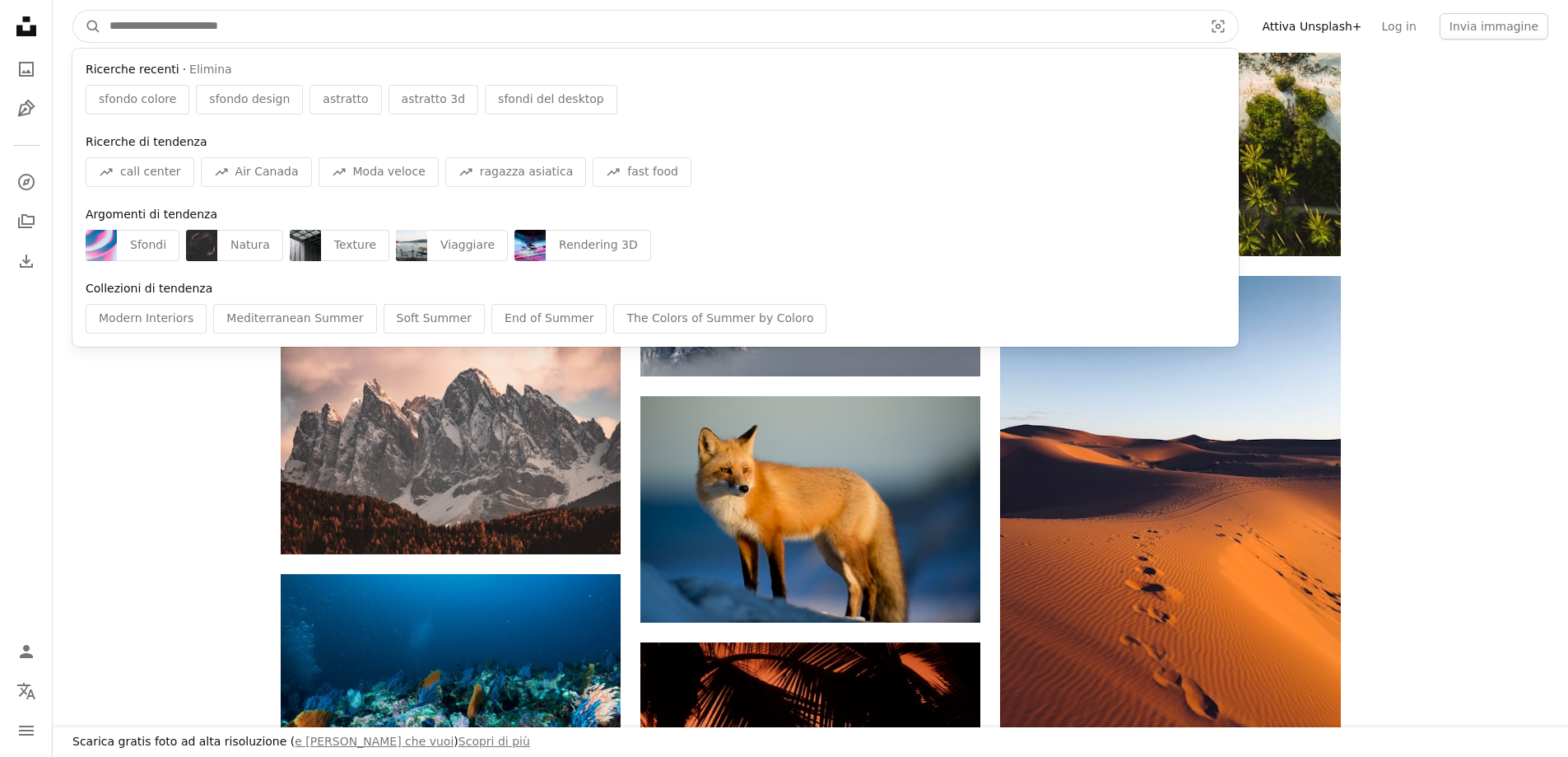
click at [252, 28] on input "Trova visual in tutto il sito" at bounding box center [650, 26] width 1098 height 31
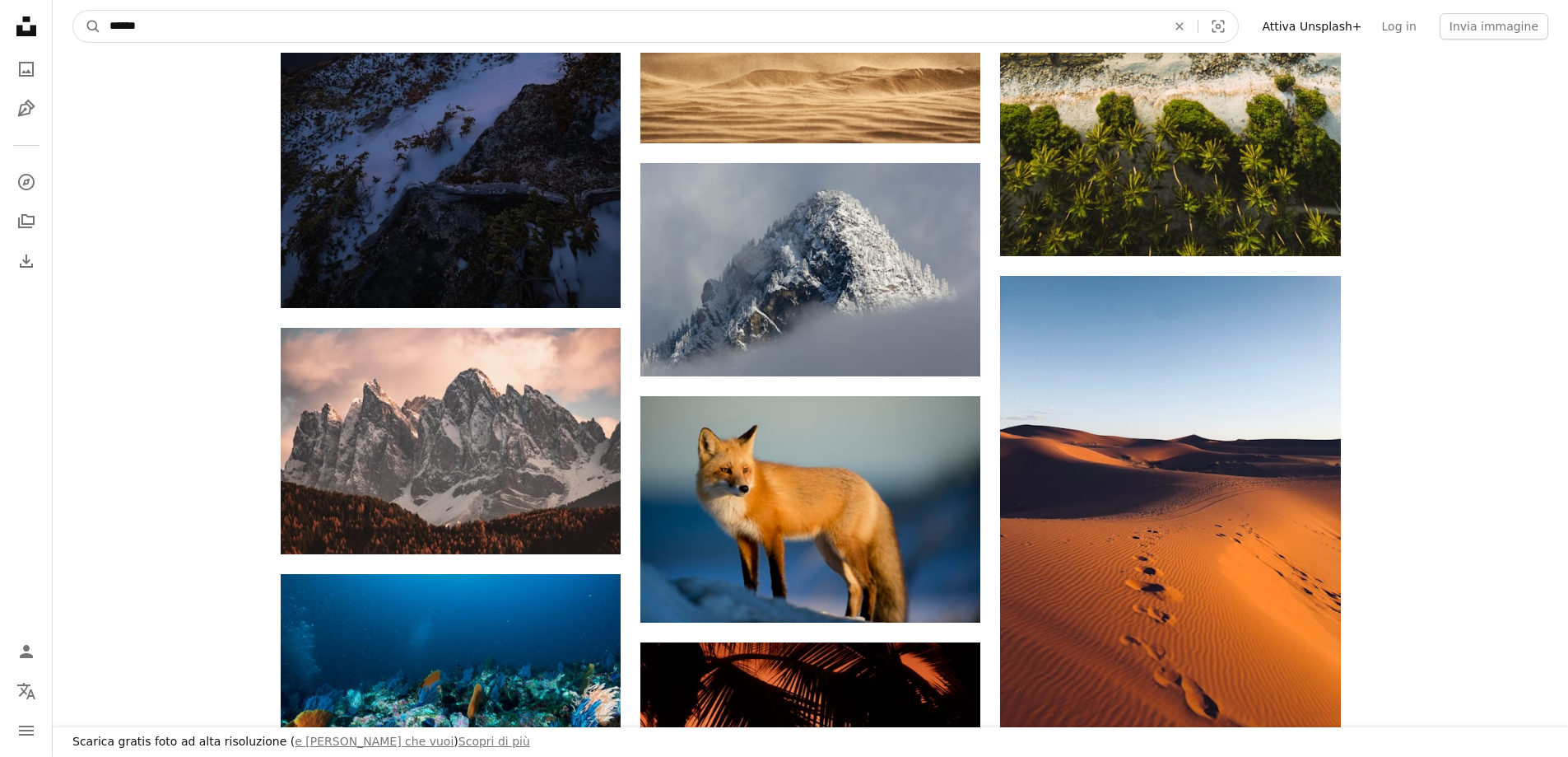
type input "******"
click at [73, 11] on button "A magnifying glass" at bounding box center [87, 26] width 28 height 31
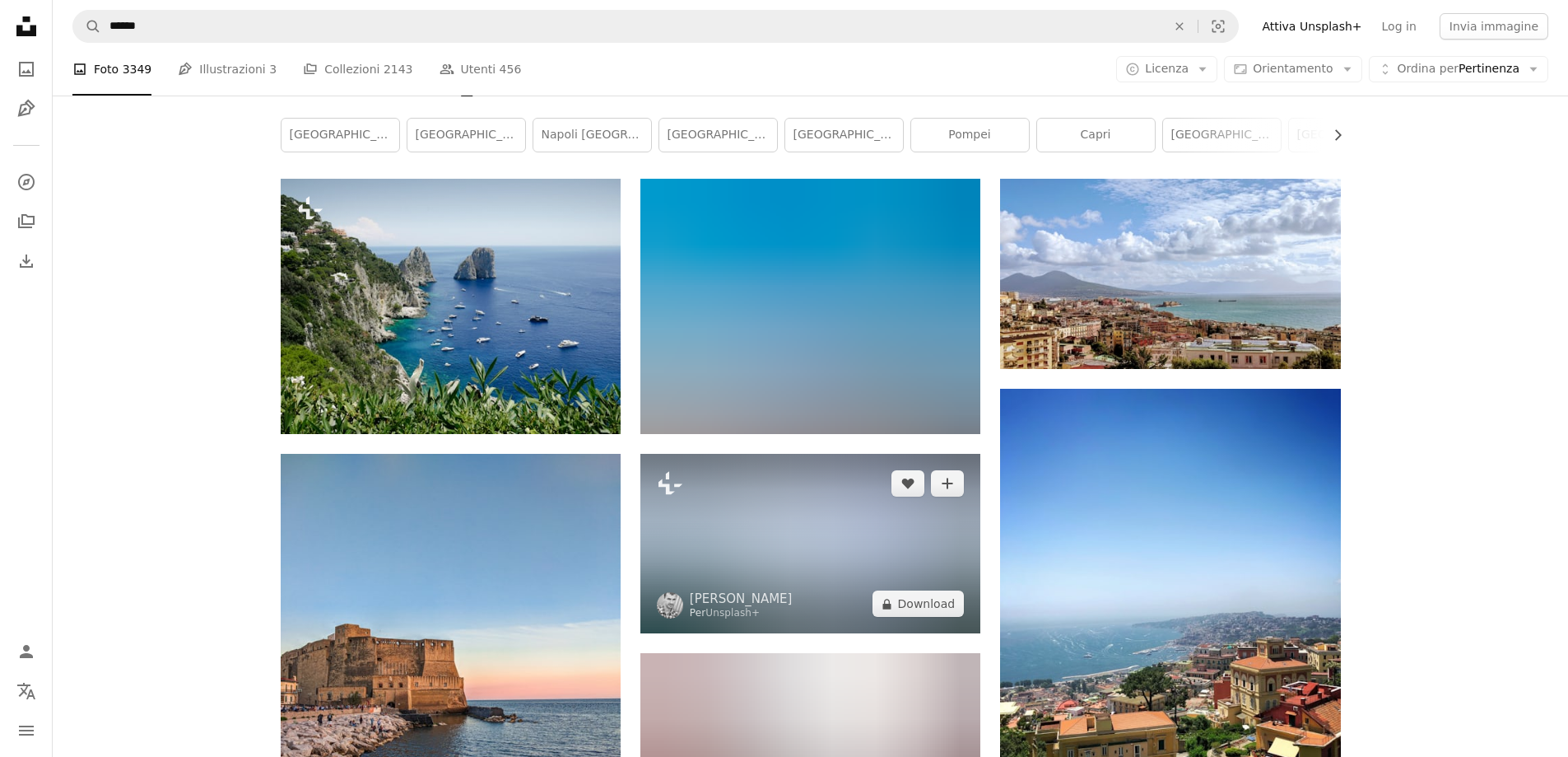
scroll to position [247, 0]
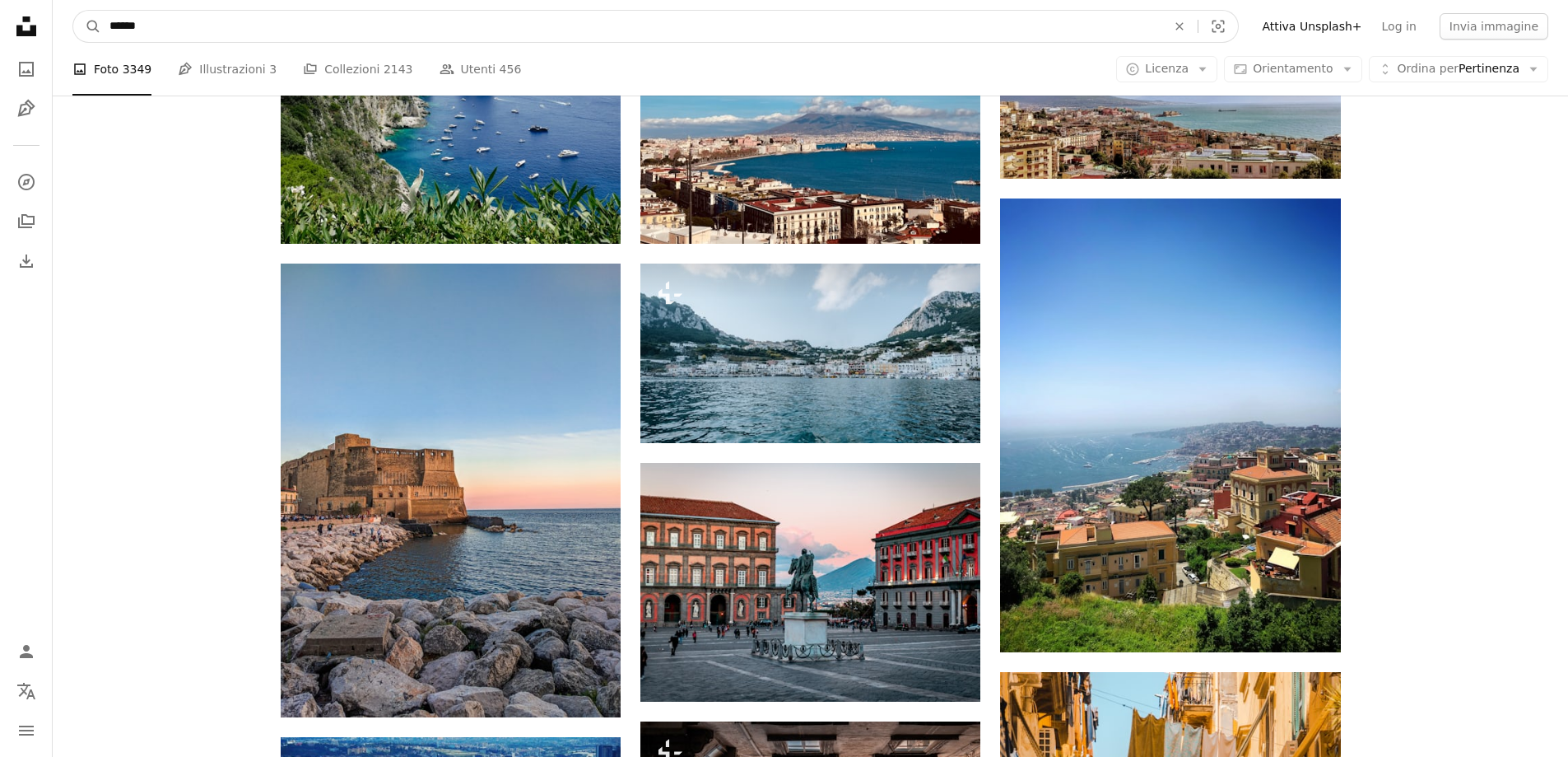
drag, startPoint x: 240, startPoint y: 27, endPoint x: 107, endPoint y: 42, distance: 133.8
click at [107, 42] on form "A magnifying glass ****** An X shape Visual search" at bounding box center [655, 26] width 1167 height 33
type input "******"
click at [73, 11] on button "A magnifying glass" at bounding box center [87, 26] width 28 height 31
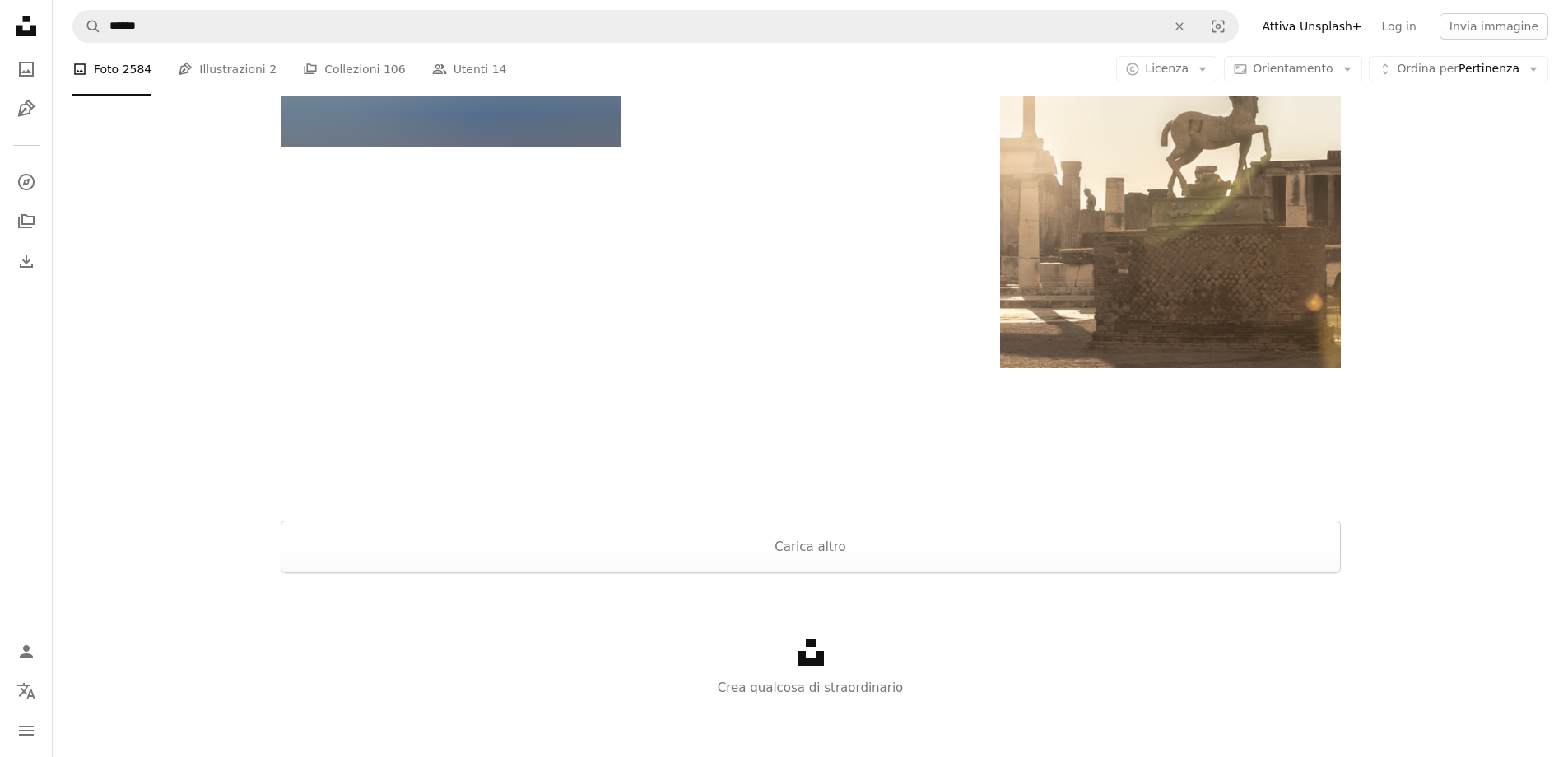
scroll to position [2204, 0]
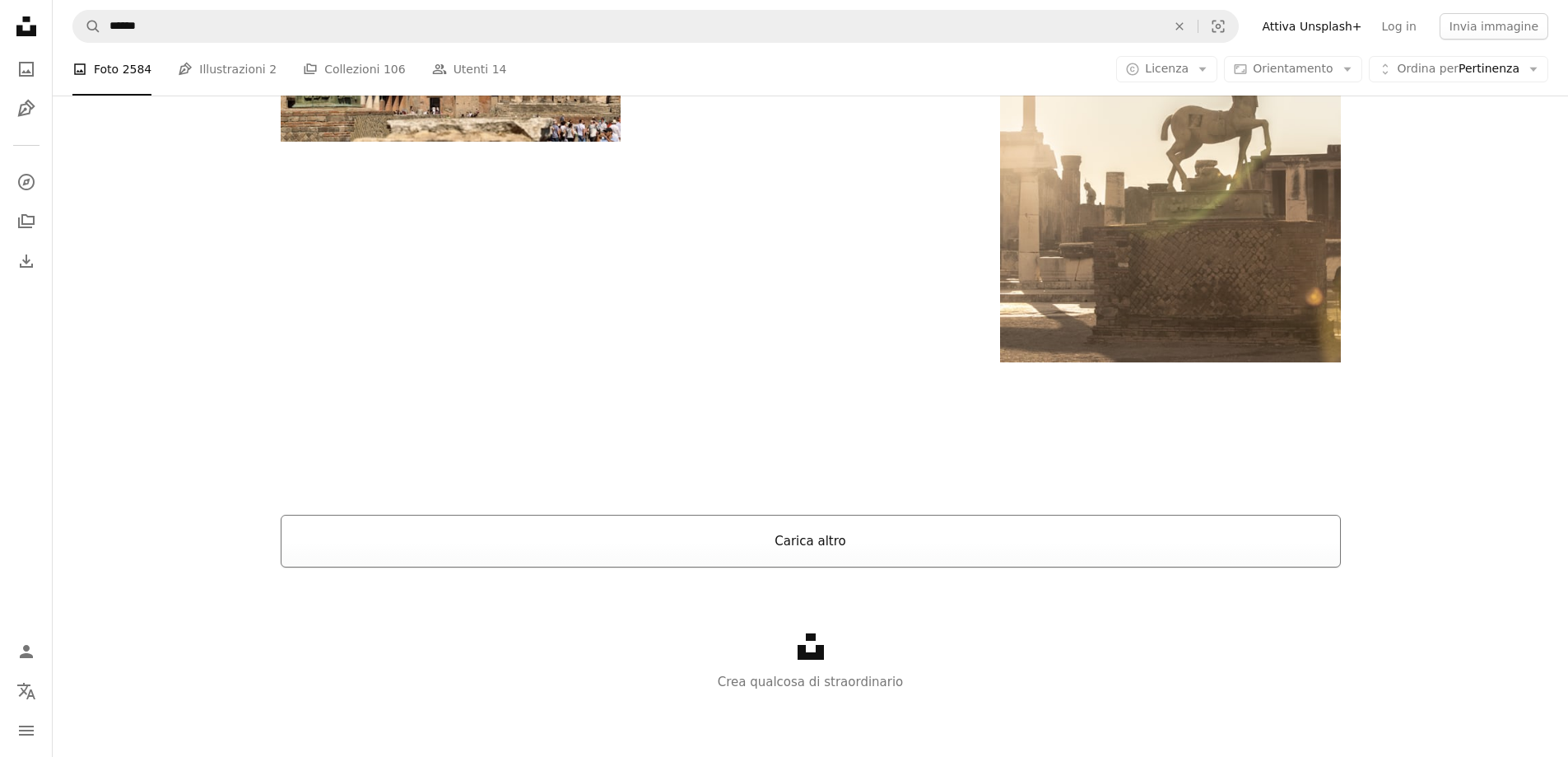
click at [308, 537] on button "Carica altro" at bounding box center [811, 541] width 1060 height 53
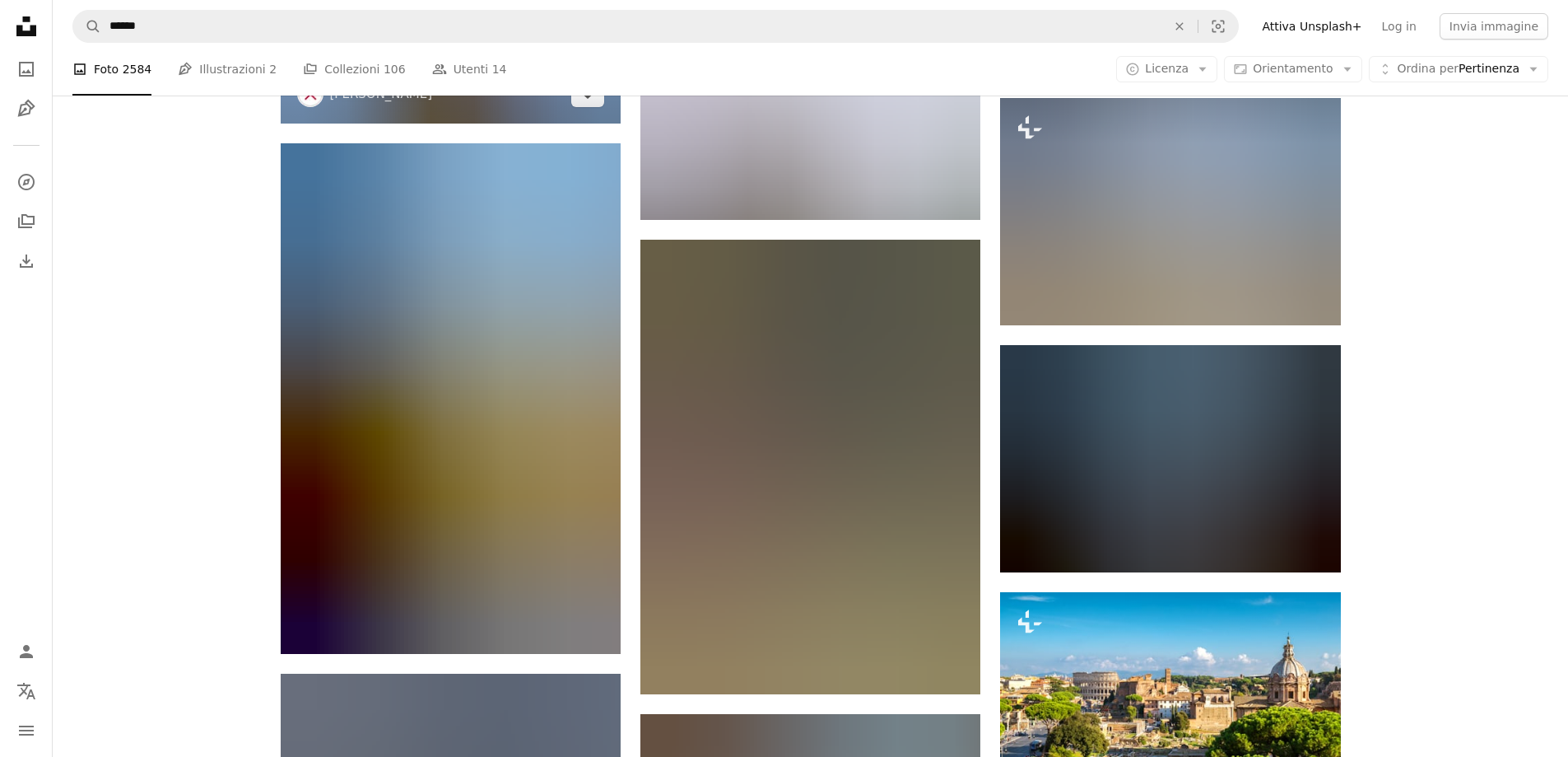
scroll to position [12330, 0]
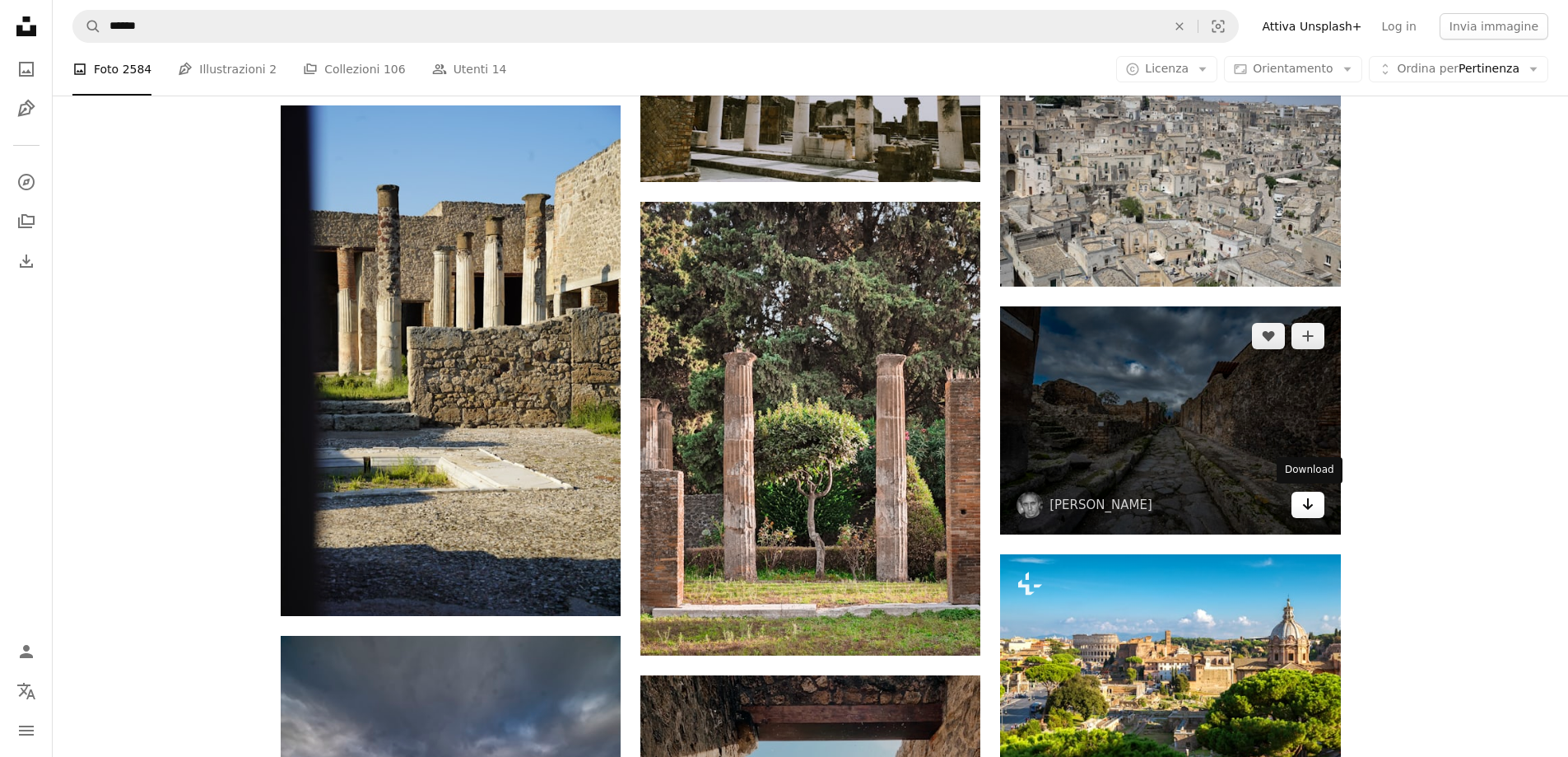
click at [1308, 506] on icon "Download" at bounding box center [1308, 504] width 11 height 12
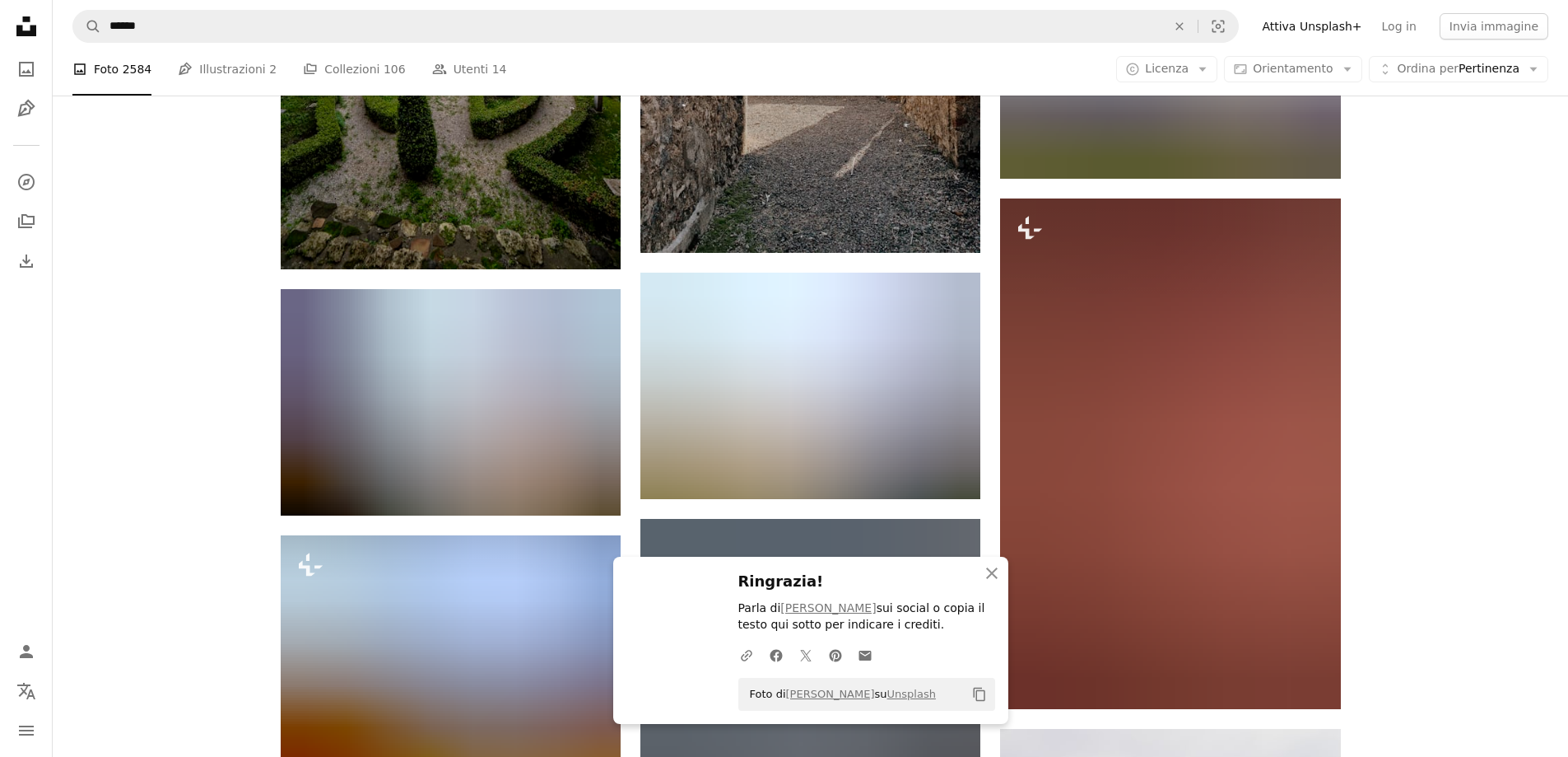
scroll to position [13236, 0]
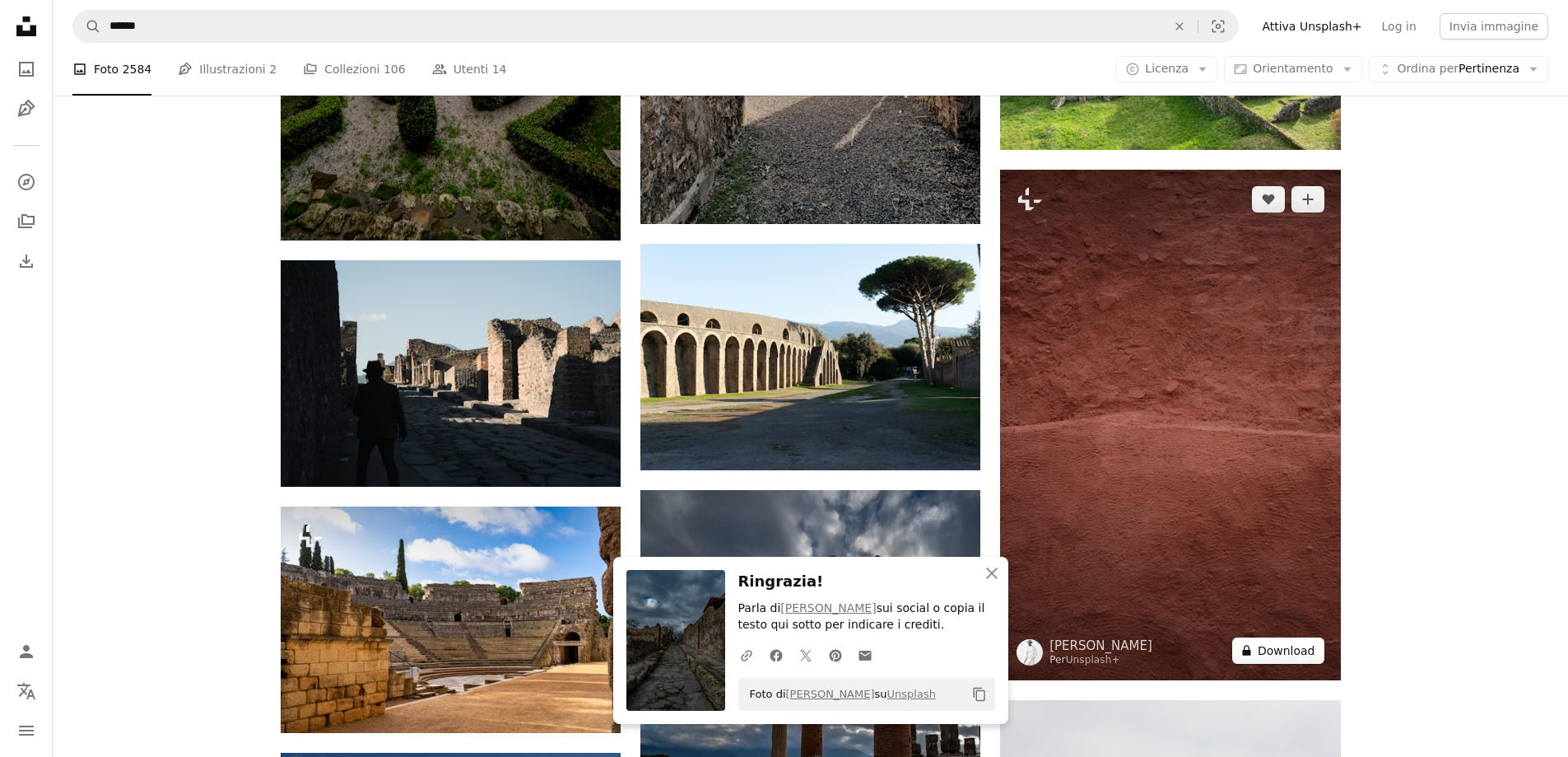
click at [1281, 647] on button "A lock Download" at bounding box center [1278, 649] width 92 height 26
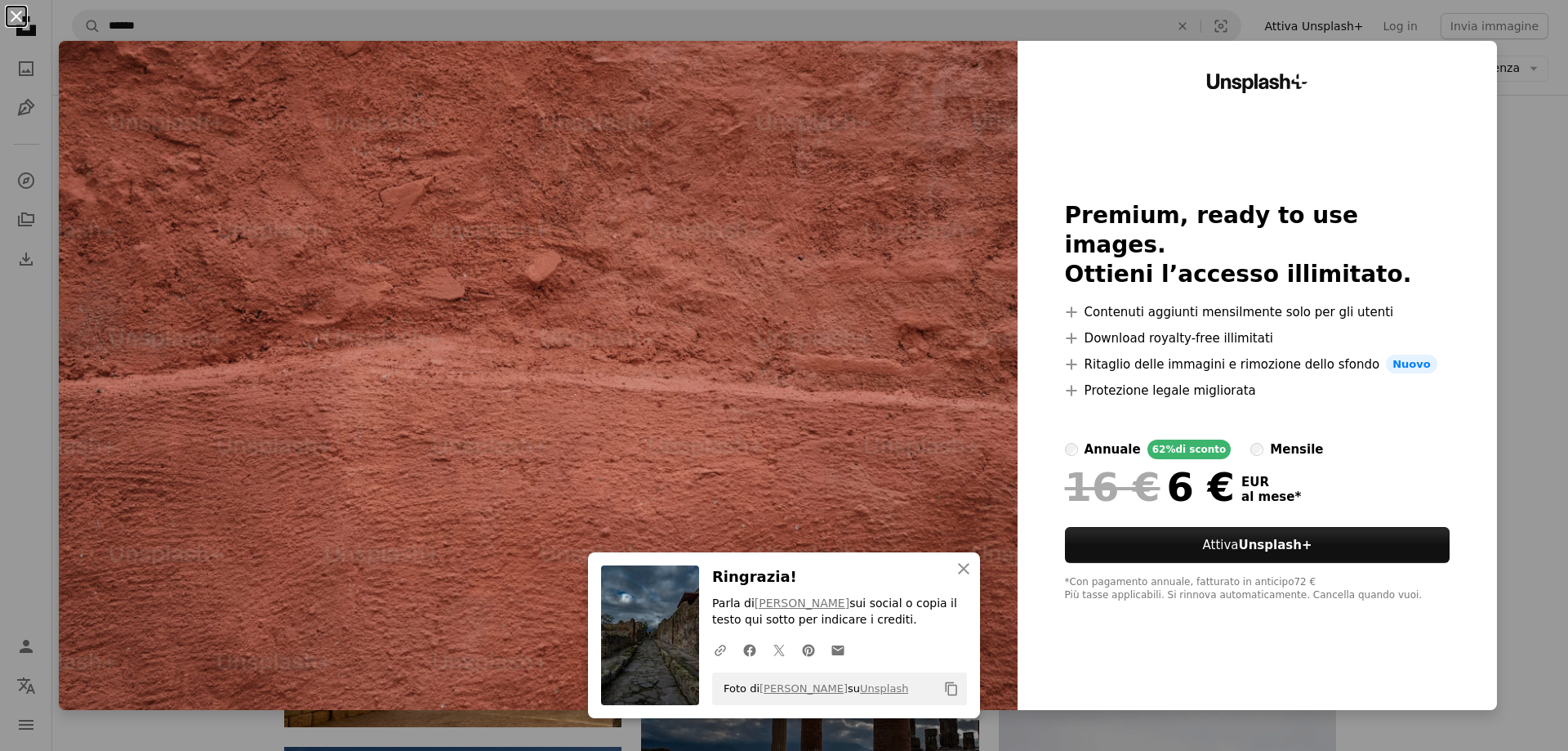
click at [17, 12] on button "An X shape" at bounding box center [16, 16] width 19 height 19
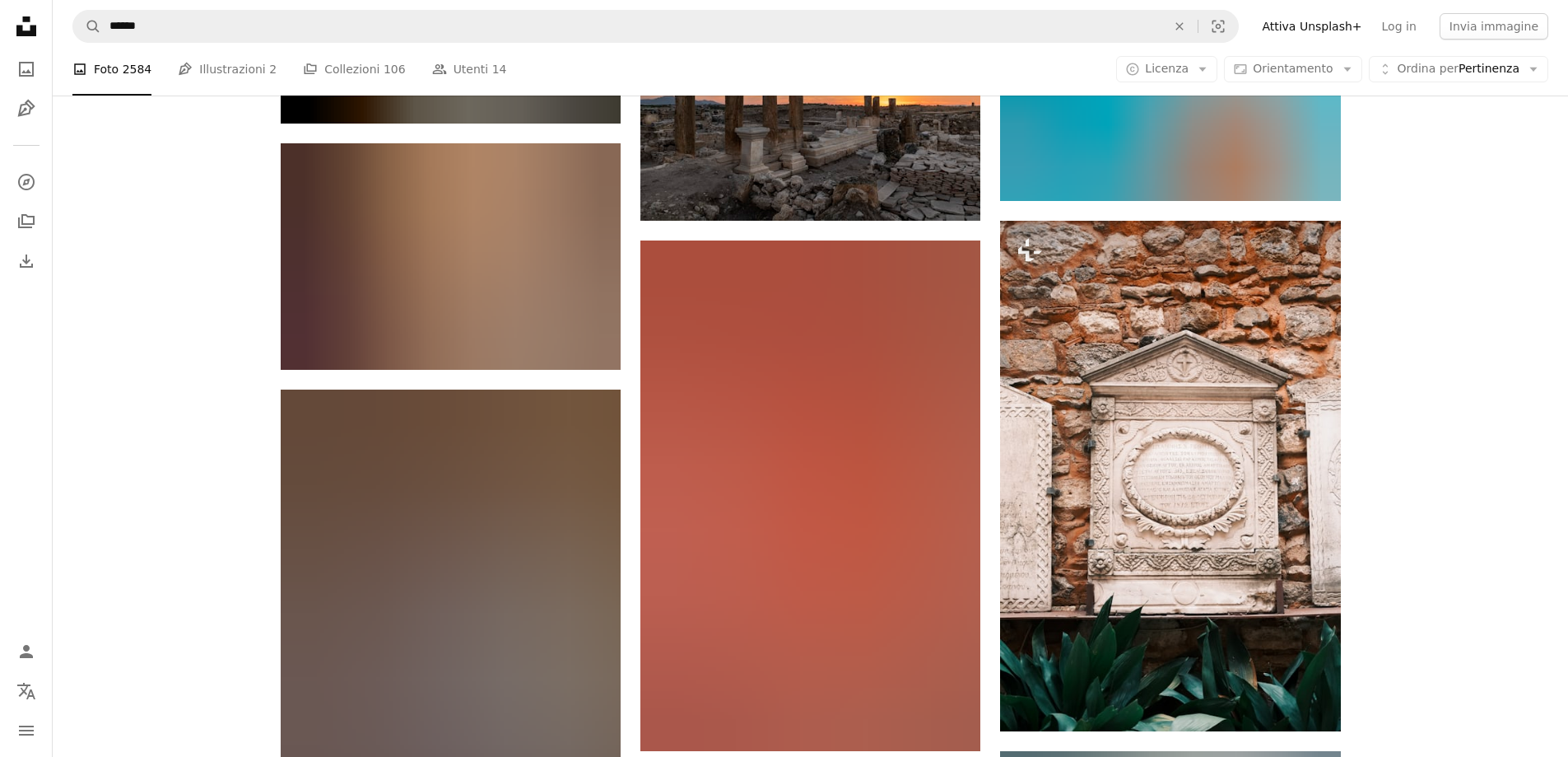
scroll to position [31759, 0]
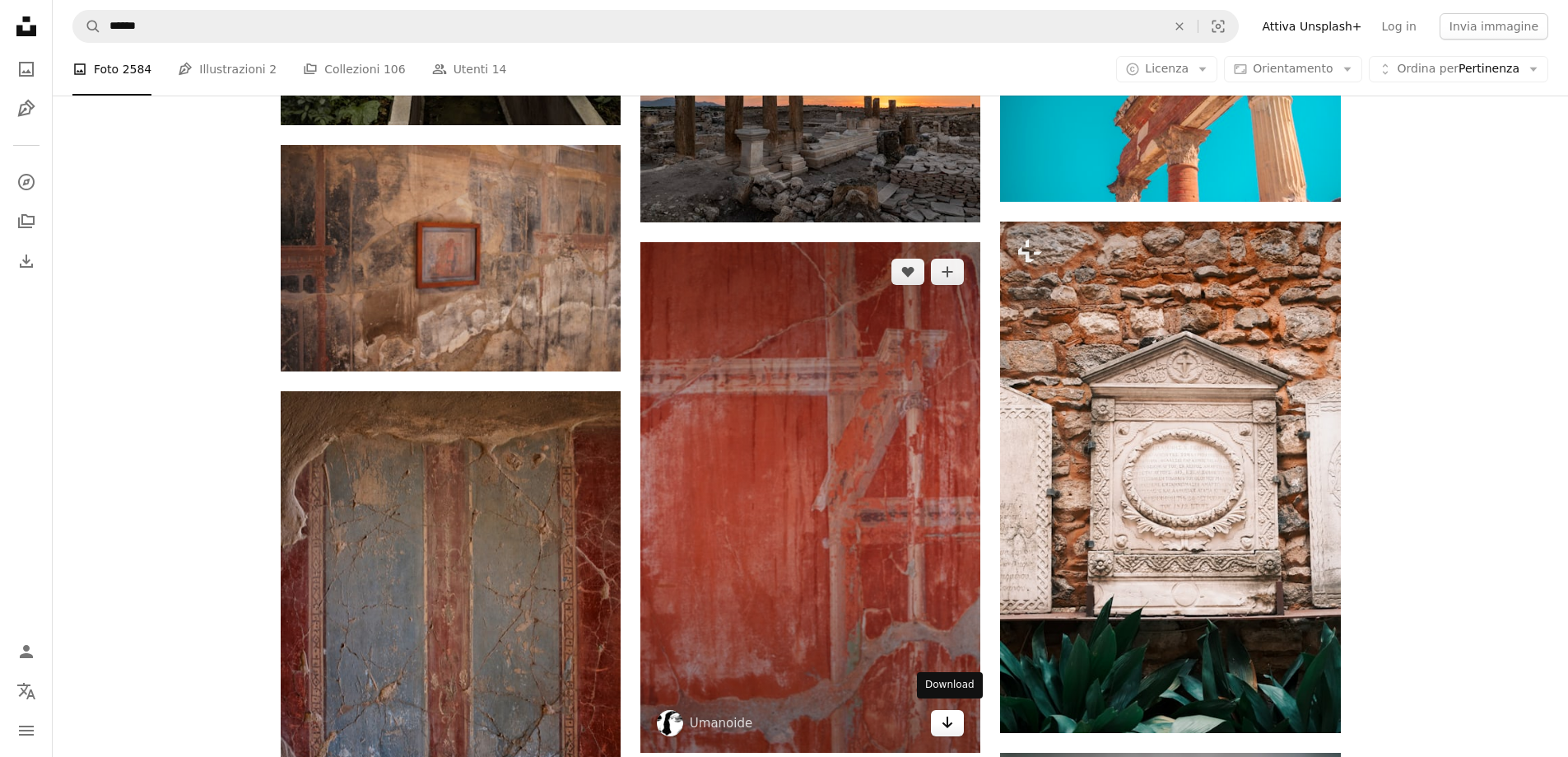
click at [941, 718] on icon "Arrow pointing down" at bounding box center [947, 722] width 13 height 20
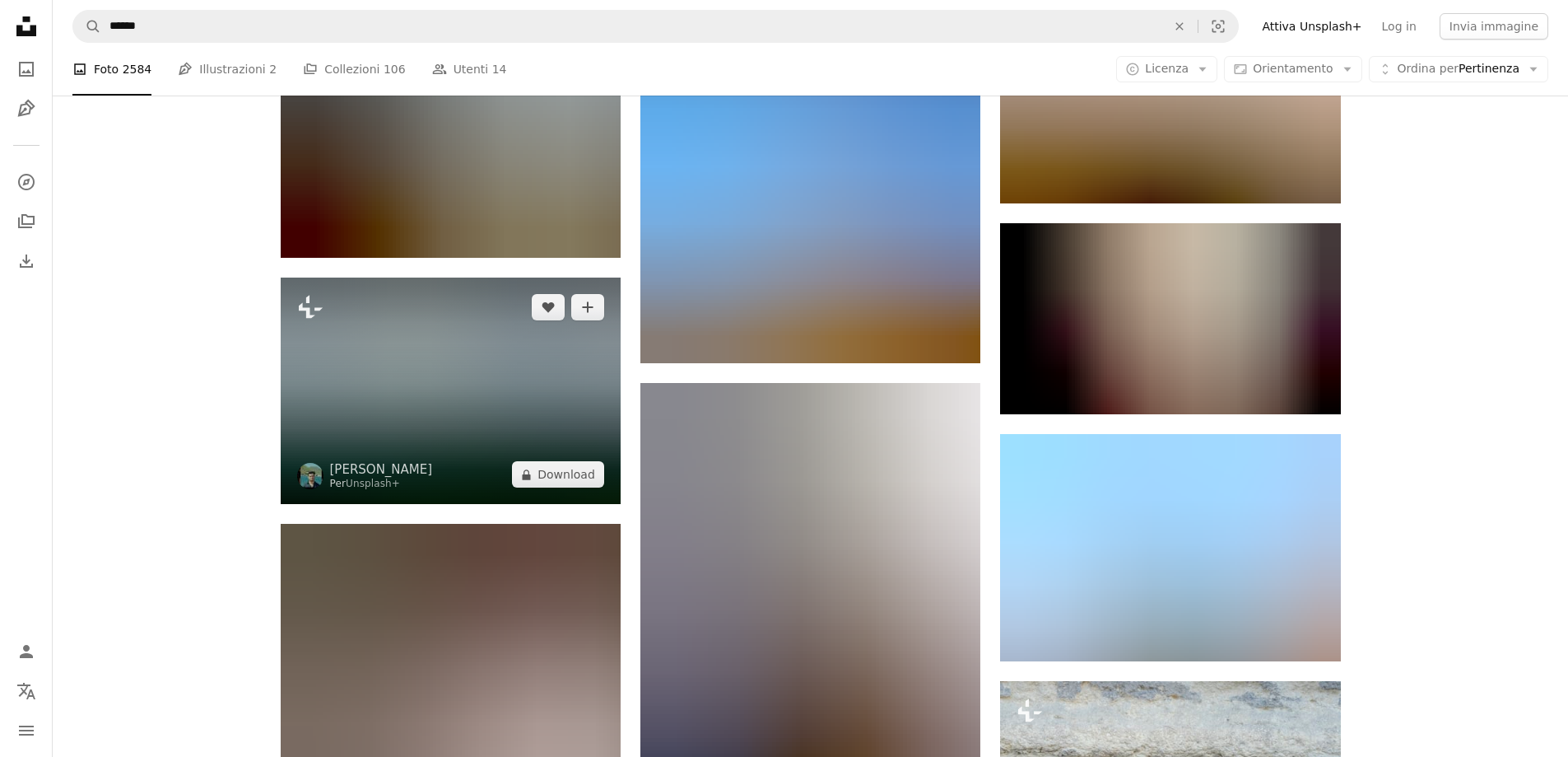
scroll to position [52586, 0]
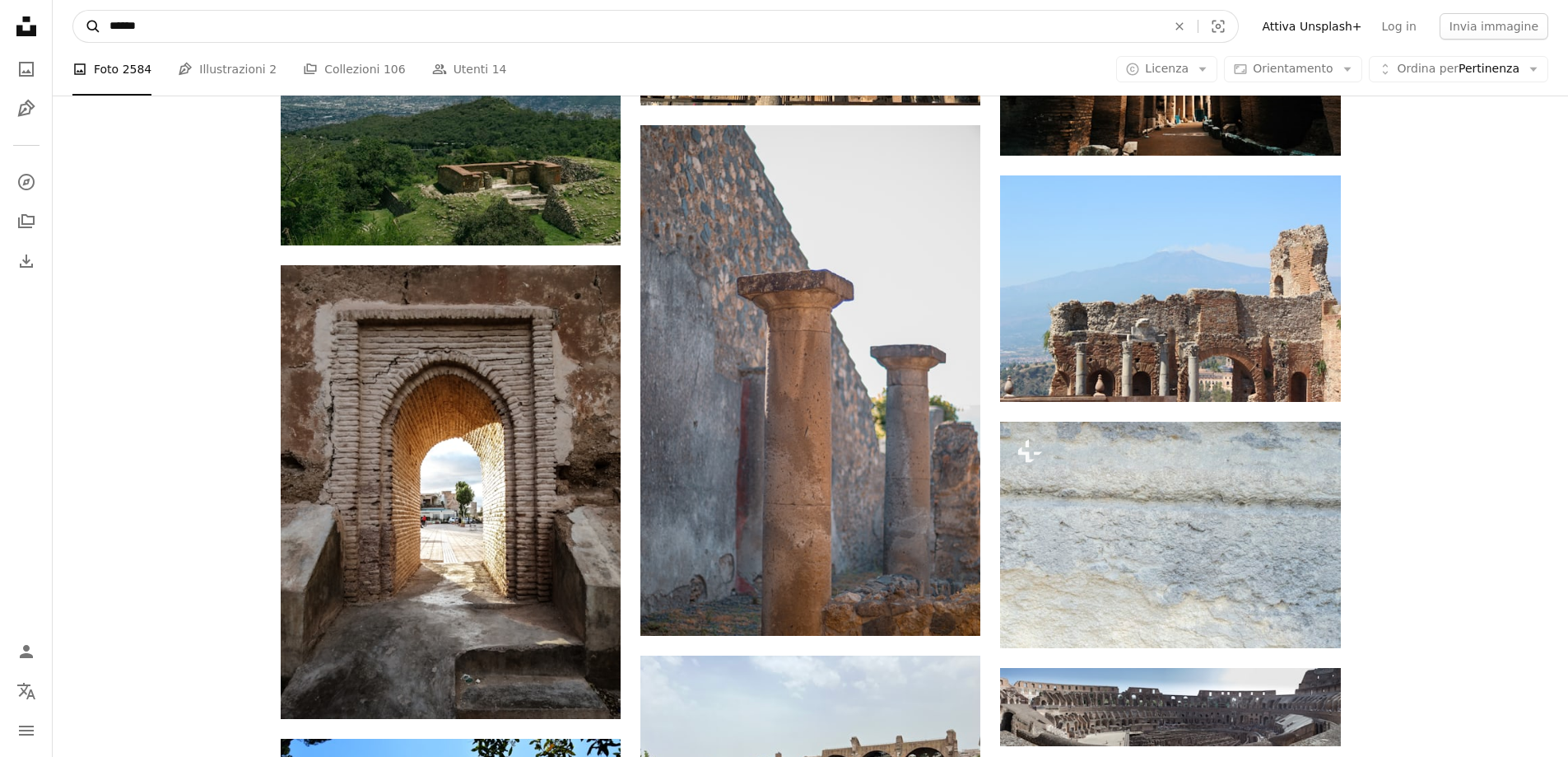
drag, startPoint x: 174, startPoint y: 18, endPoint x: 87, endPoint y: 40, distance: 89.7
click at [87, 40] on form "A magnifying glass ****** An X shape Visual search" at bounding box center [655, 26] width 1167 height 33
type input "******"
click at [73, 11] on button "A magnifying glass" at bounding box center [87, 26] width 28 height 31
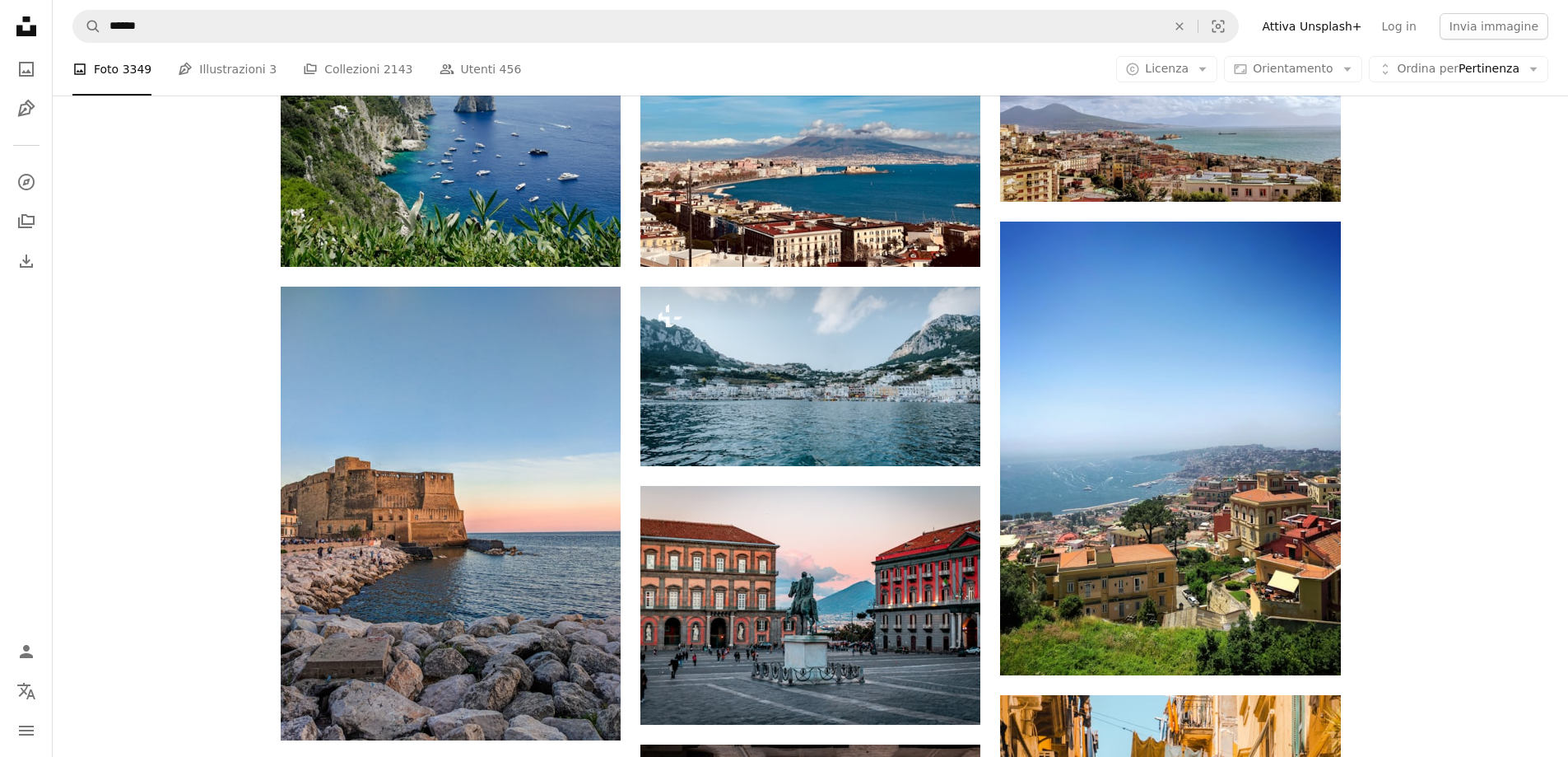
scroll to position [247, 0]
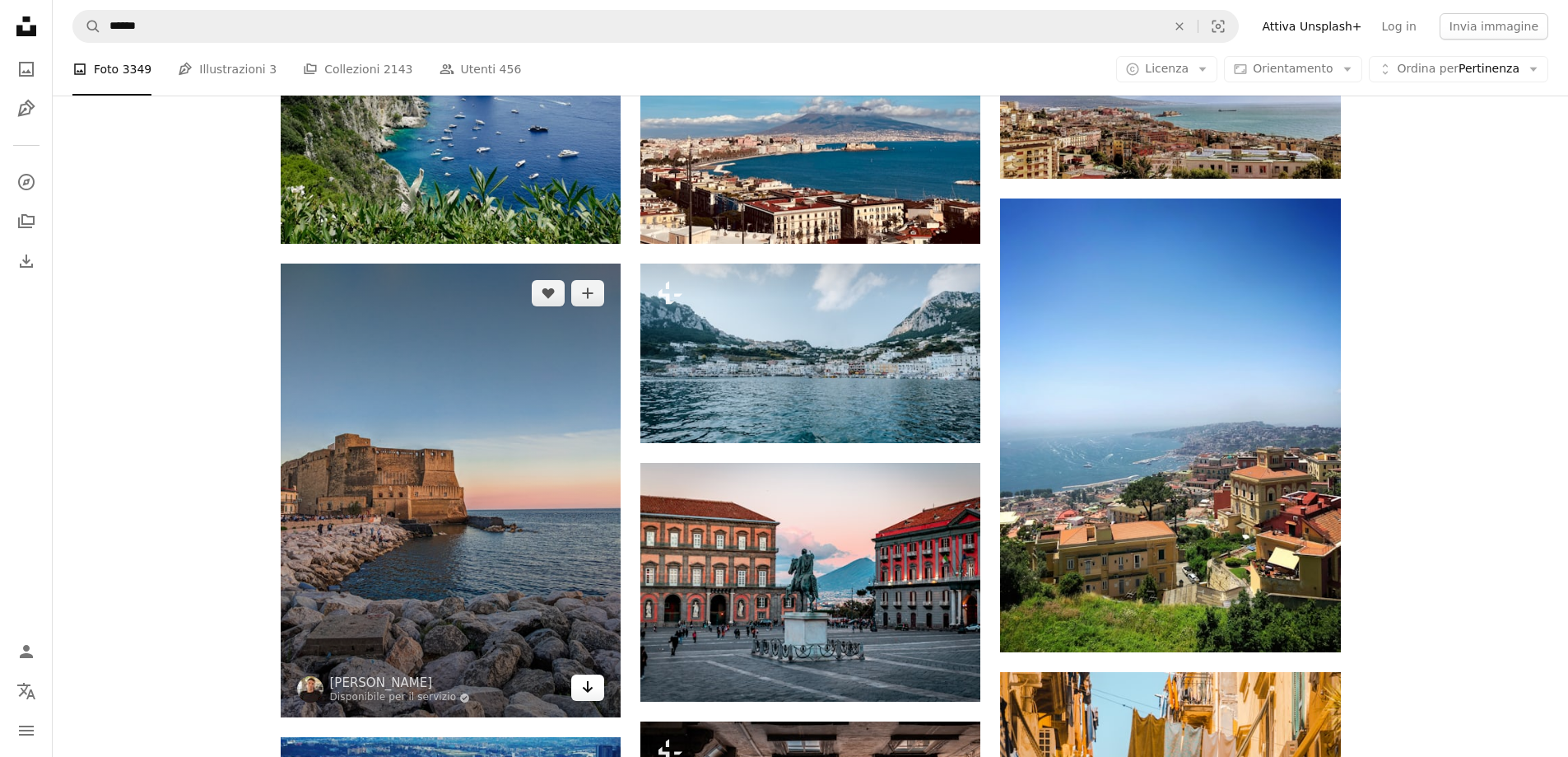
click at [590, 689] on icon "Arrow pointing down" at bounding box center [587, 687] width 13 height 20
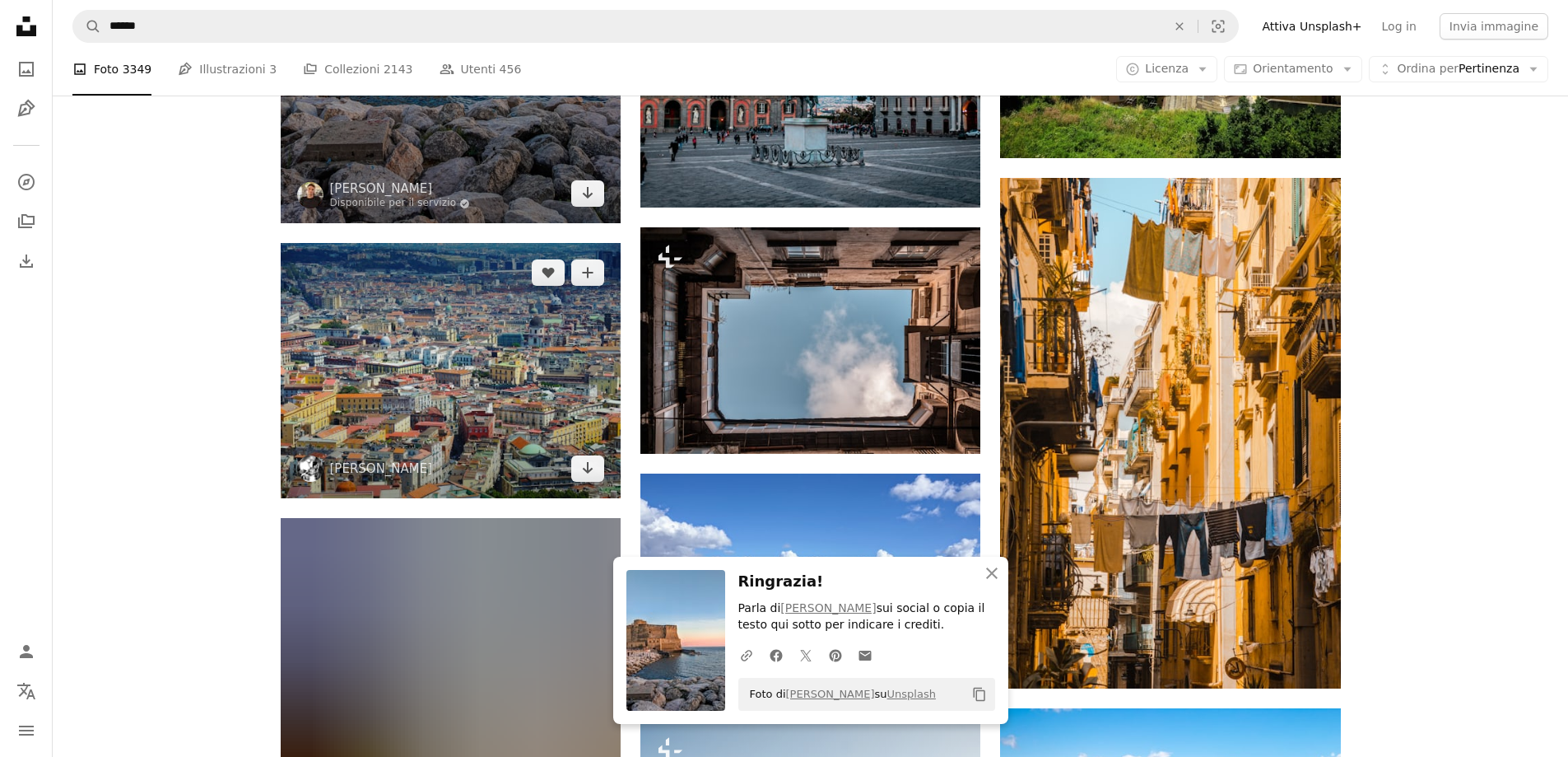
scroll to position [1070, 0]
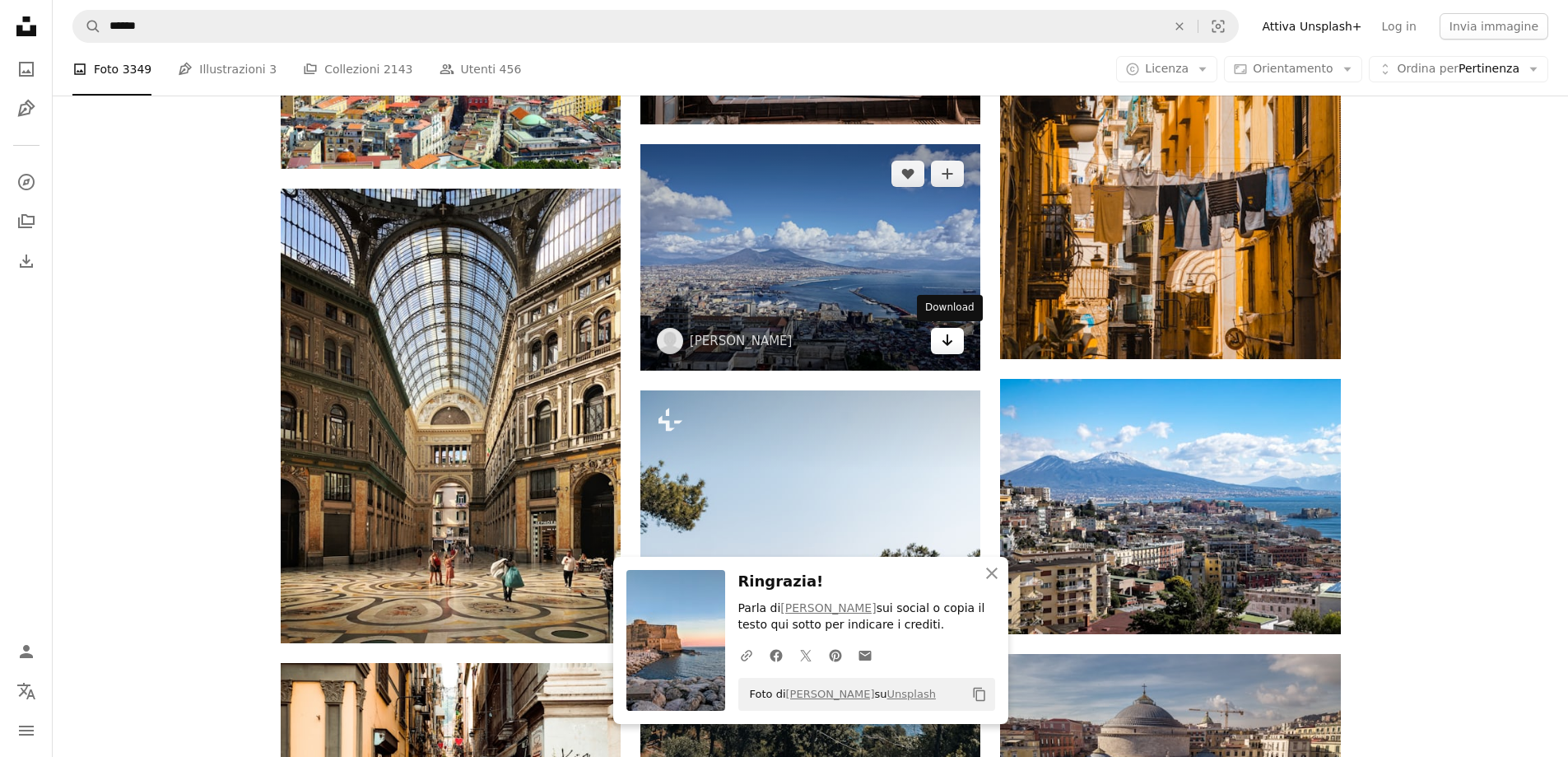
click at [940, 342] on link "Arrow pointing down" at bounding box center [948, 340] width 33 height 26
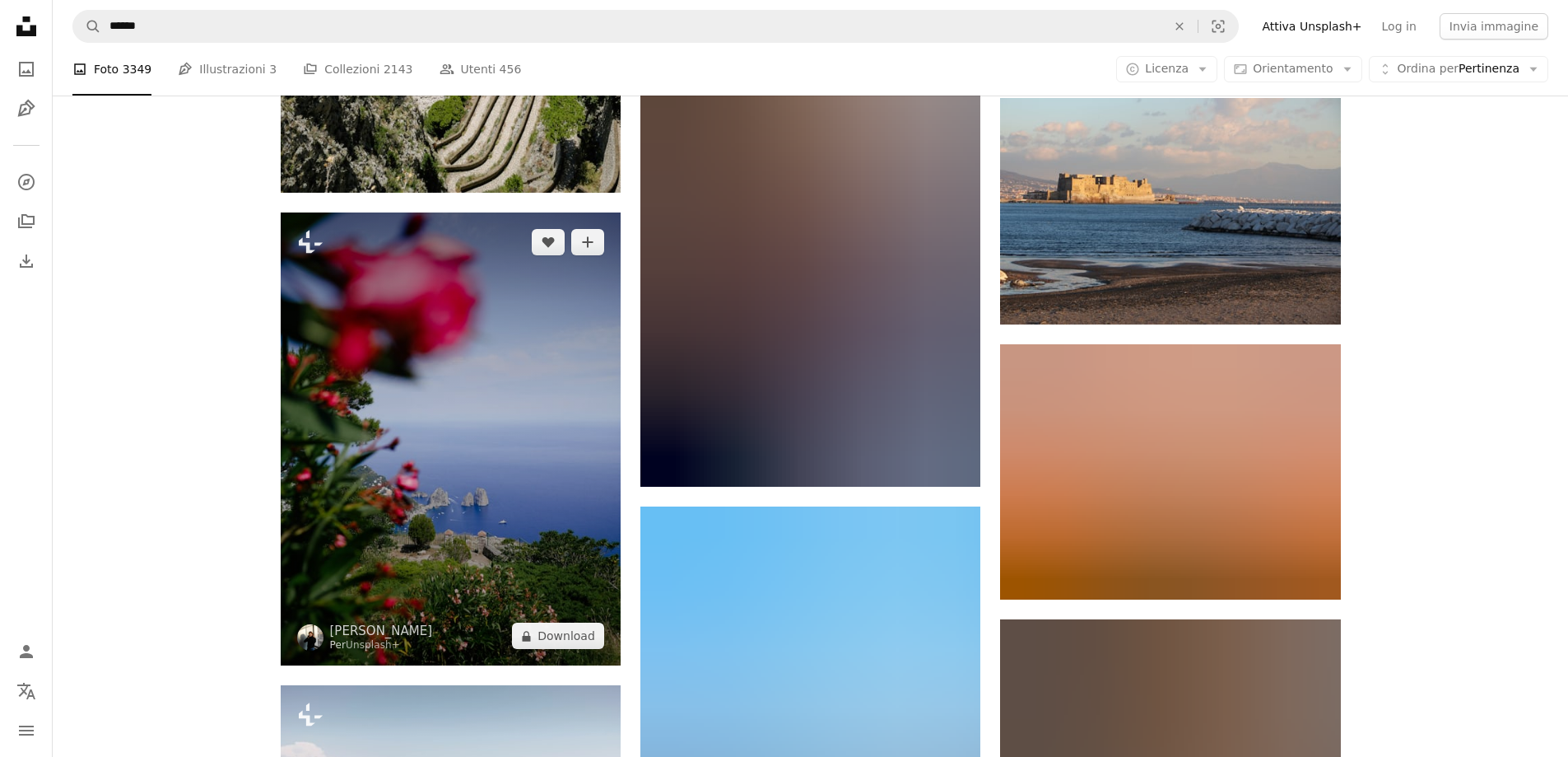
scroll to position [3293, 0]
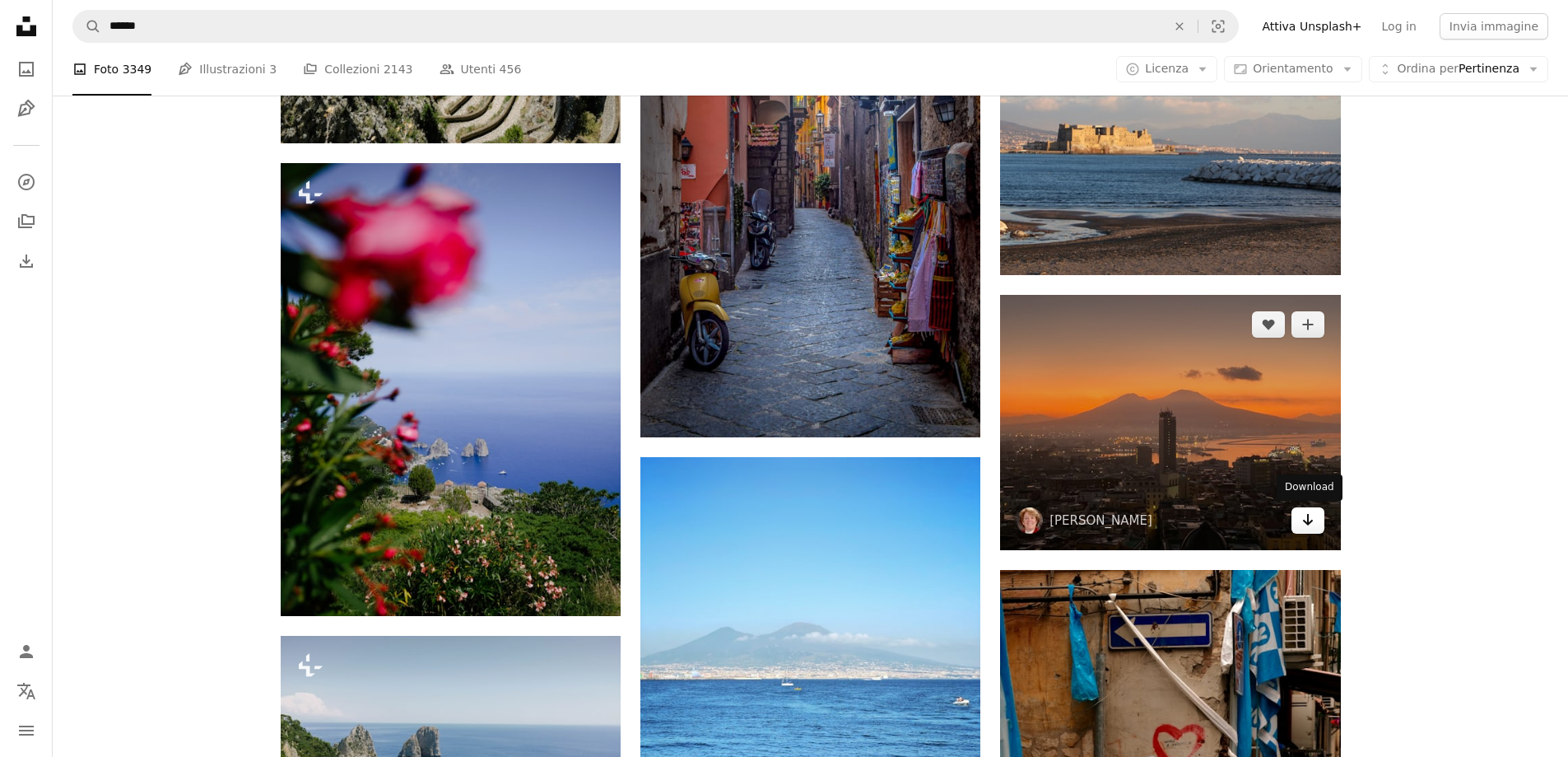
click at [1321, 528] on link "Arrow pointing down" at bounding box center [1309, 519] width 33 height 26
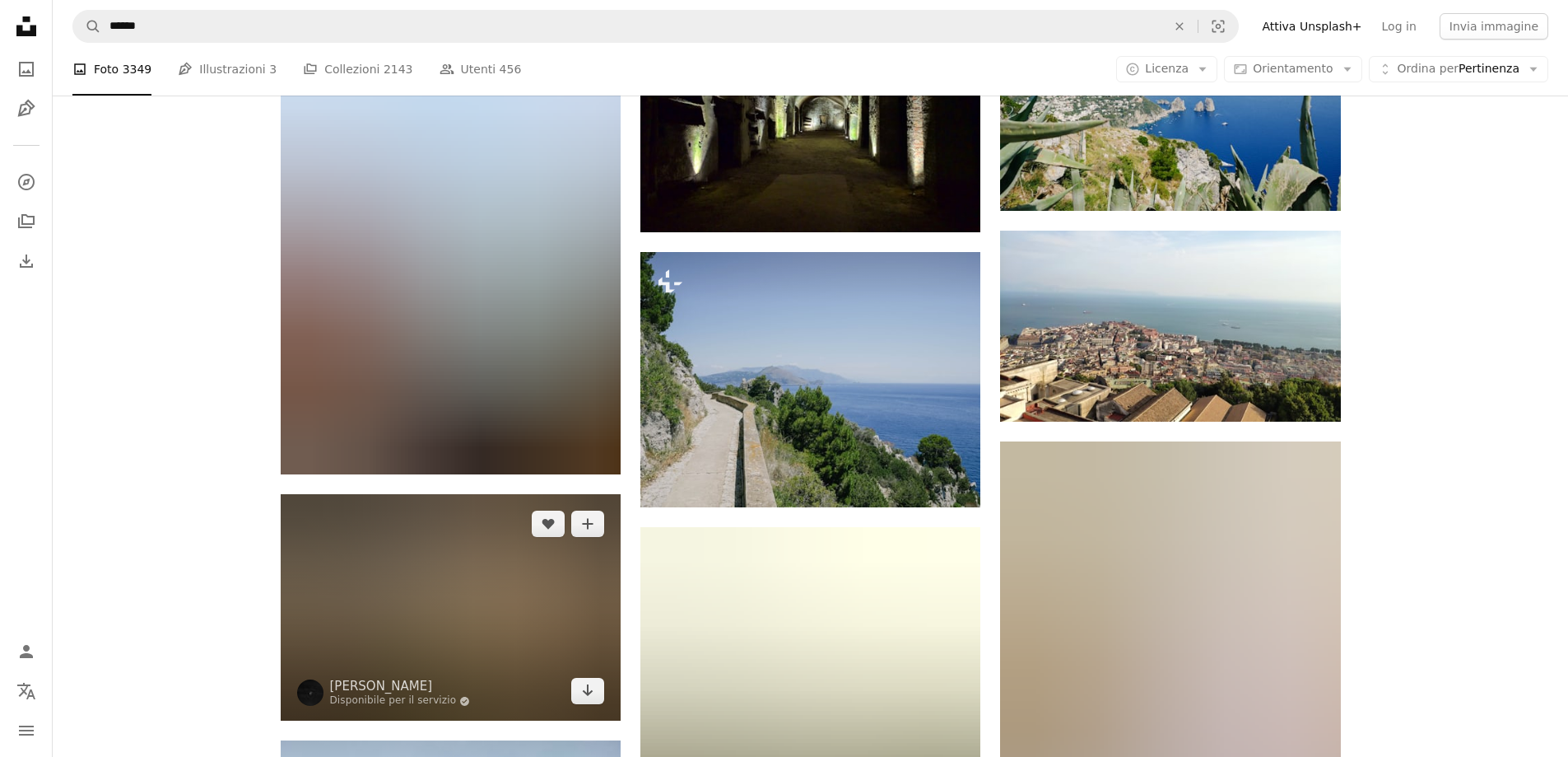
scroll to position [15394, 0]
